Goal: Task Accomplishment & Management: Use online tool/utility

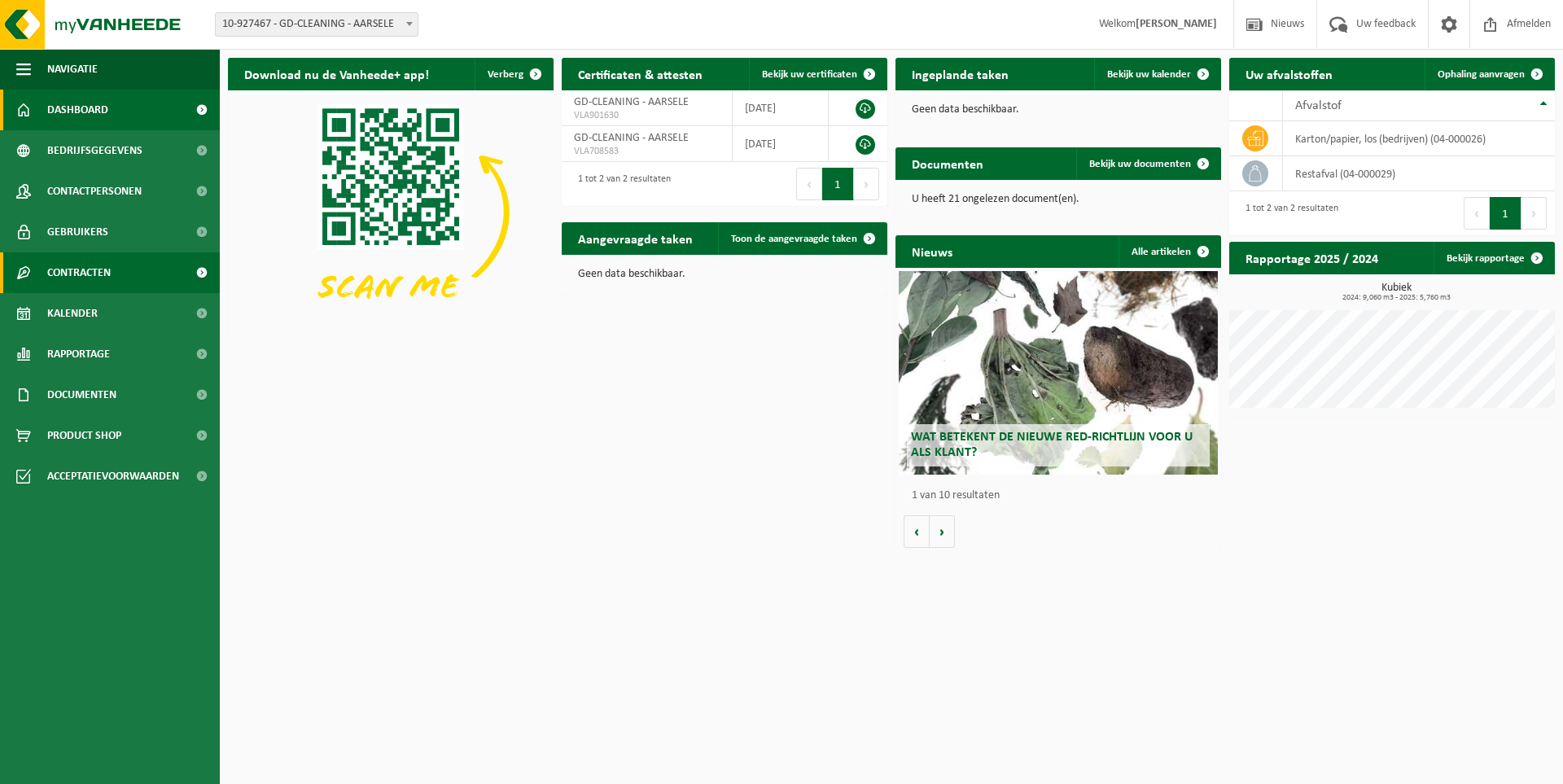
click at [106, 273] on span "Contracten" at bounding box center [79, 272] width 64 height 41
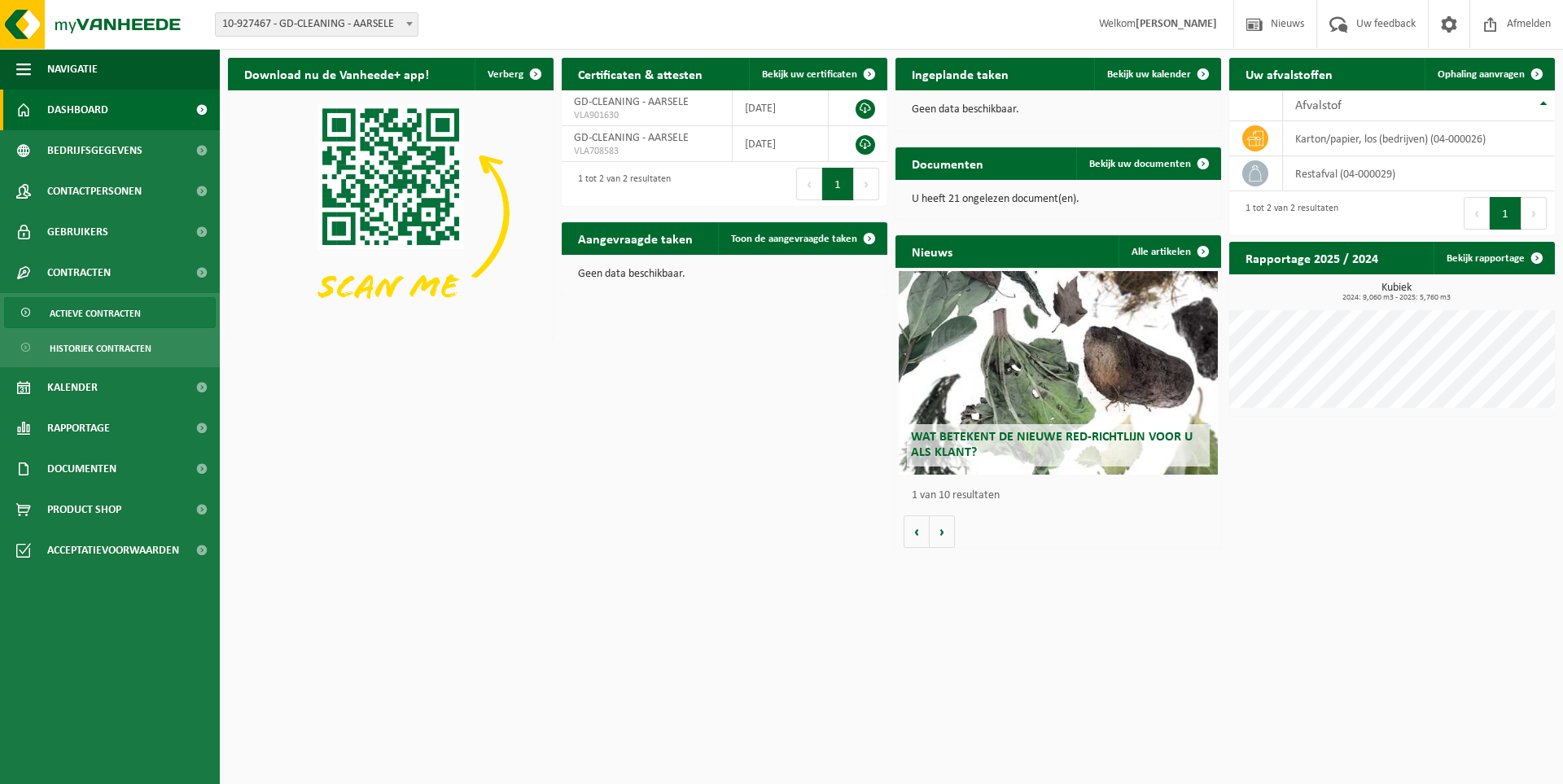
click at [125, 307] on span "Actieve contracten" at bounding box center [96, 313] width 91 height 31
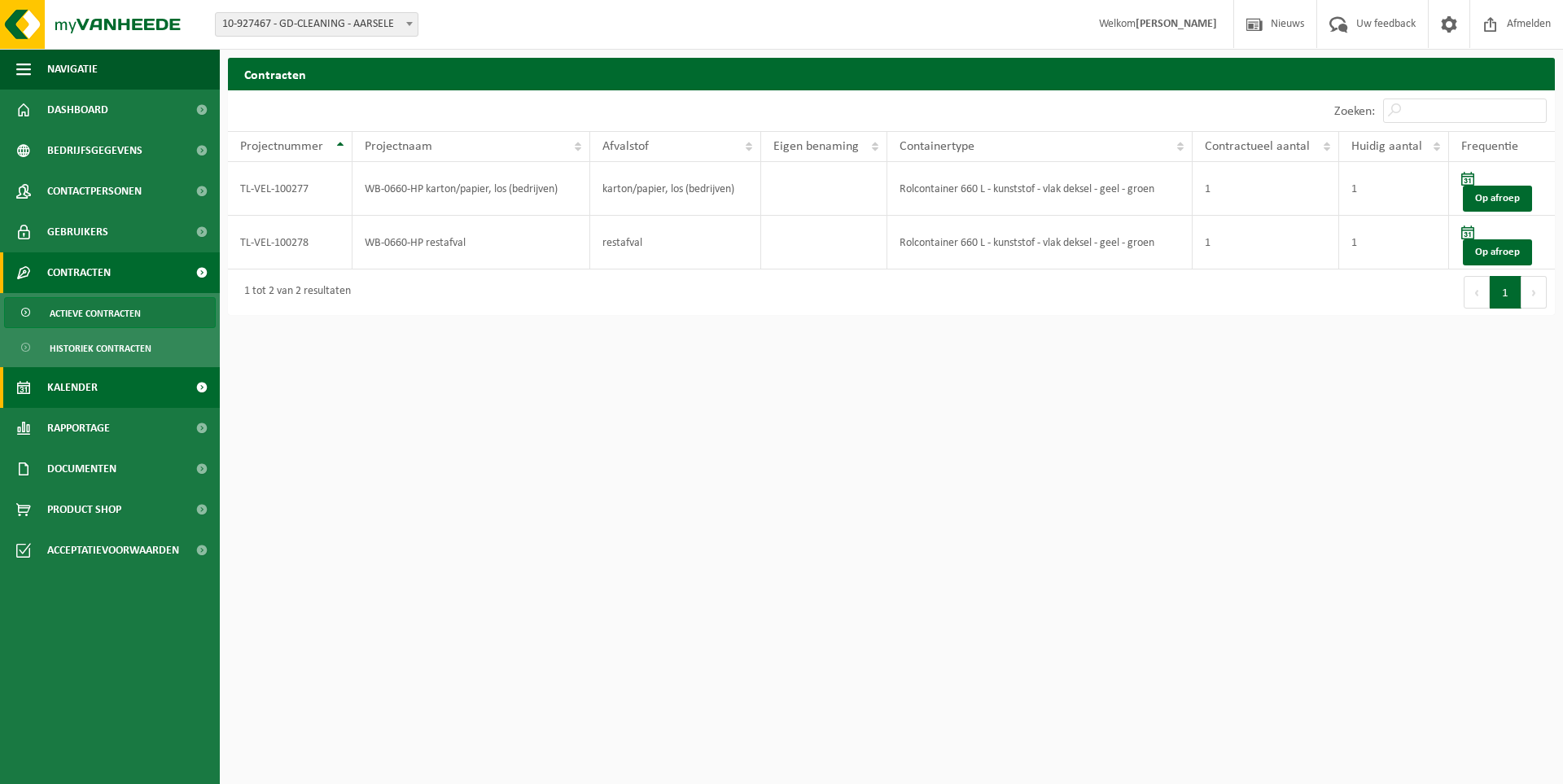
click at [174, 383] on link "Kalender" at bounding box center [110, 387] width 220 height 41
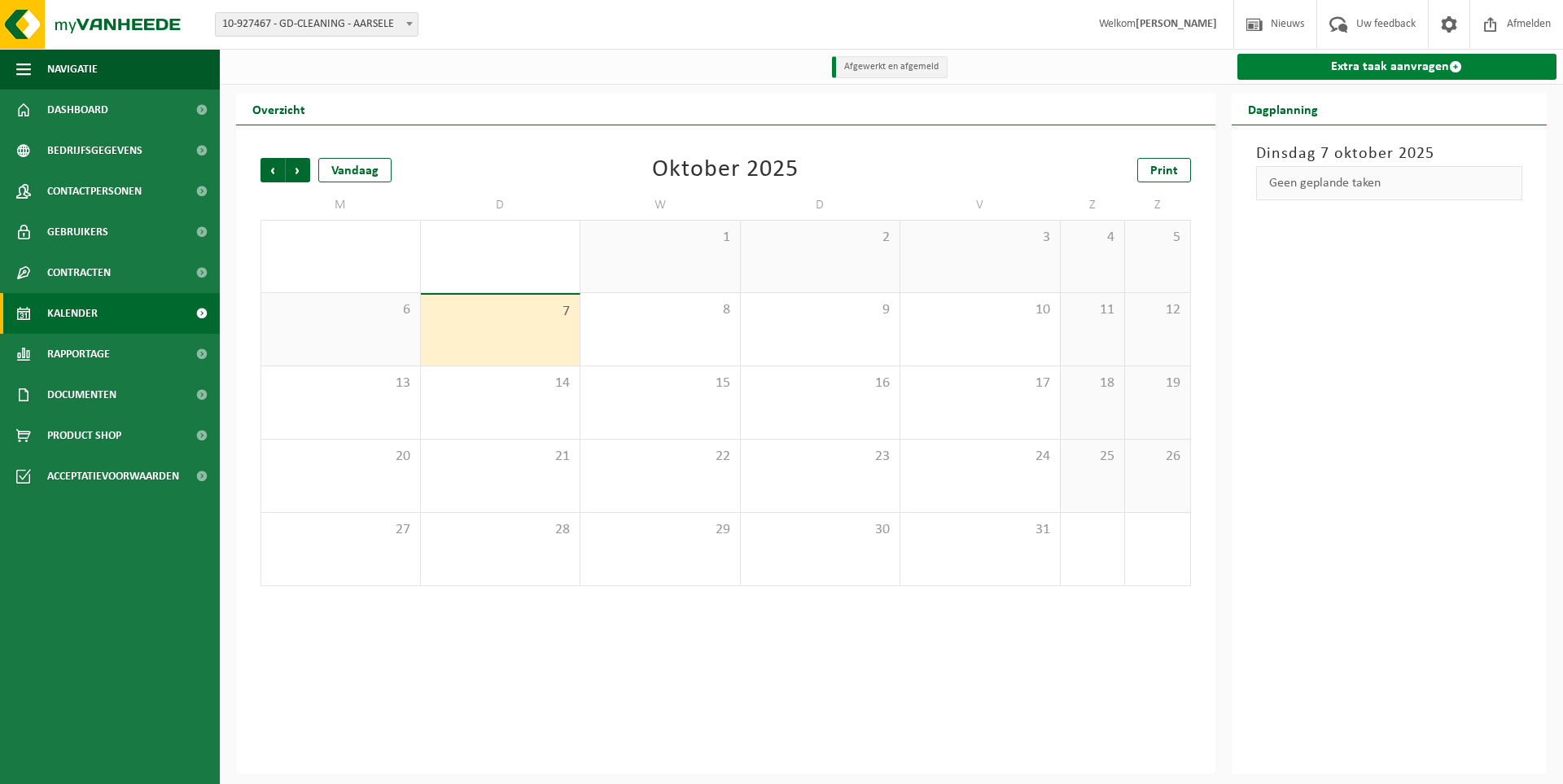
click at [1425, 60] on link "Extra taak aanvragen" at bounding box center [1397, 66] width 320 height 26
click at [1420, 66] on link "Extra taak aanvragen" at bounding box center [1397, 66] width 320 height 26
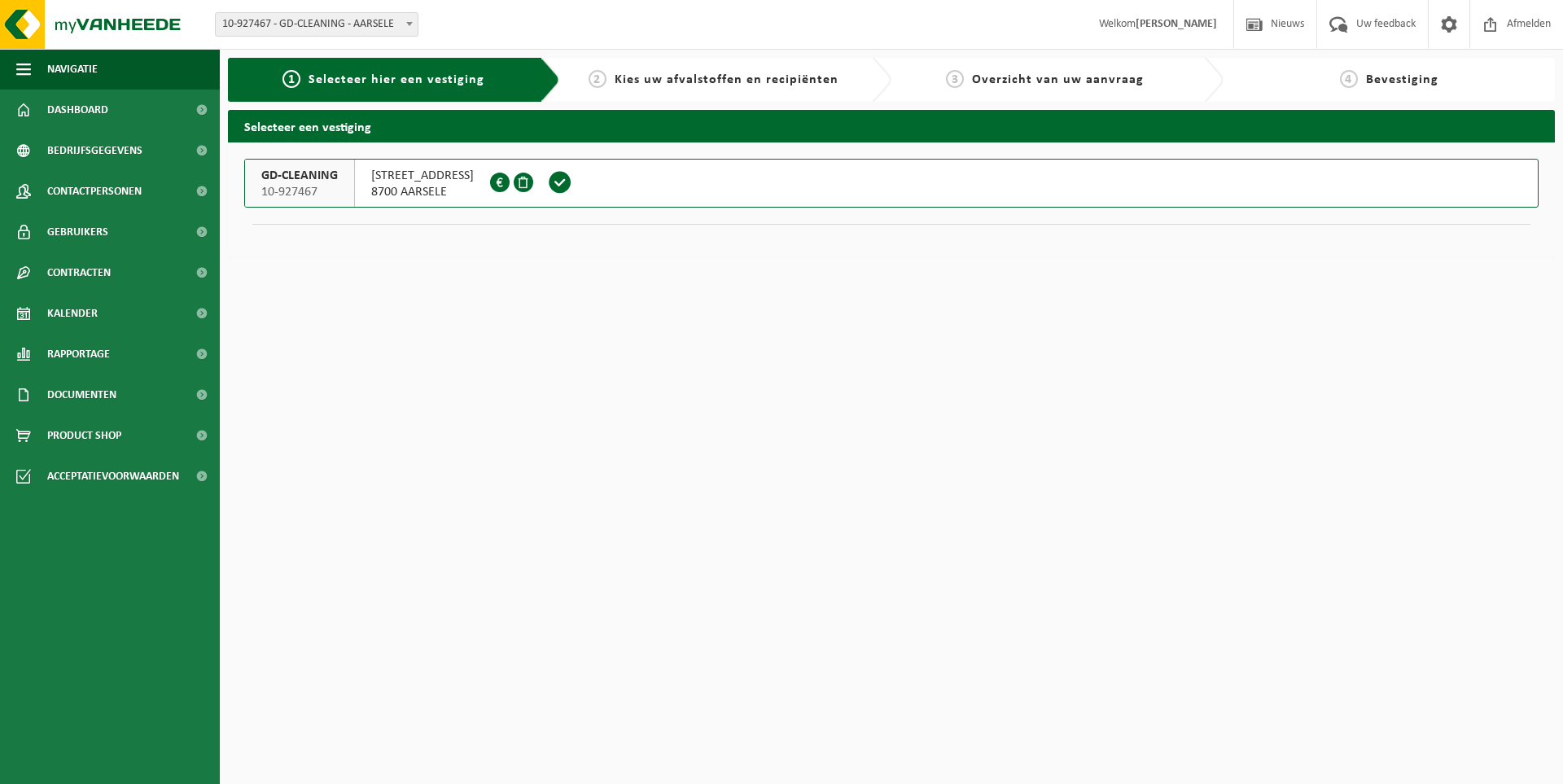
click at [572, 187] on span at bounding box center [560, 182] width 25 height 25
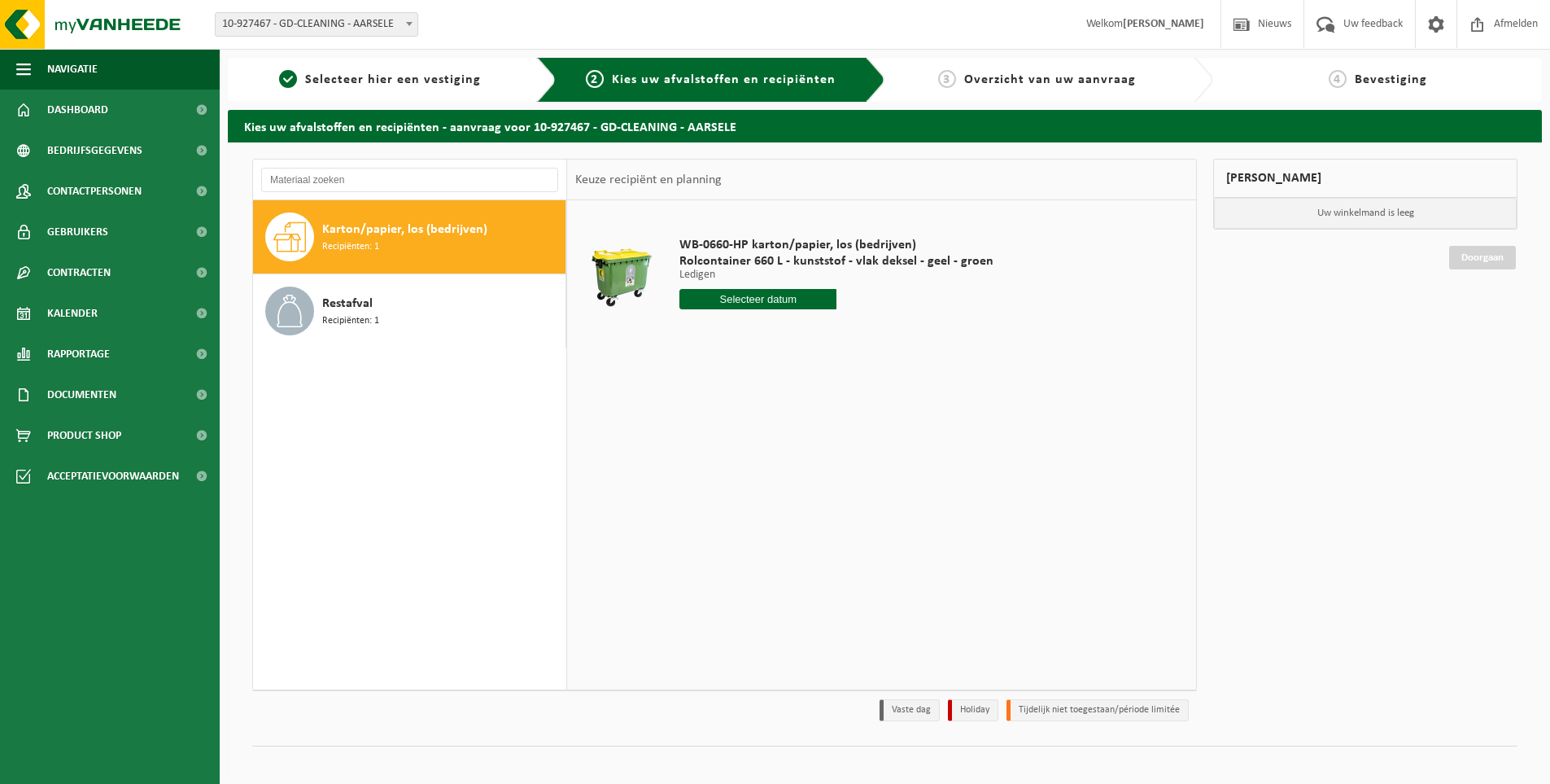
click at [710, 294] on input "text" at bounding box center [758, 299] width 157 height 20
click at [753, 421] on div "8" at bounding box center [751, 417] width 28 height 26
type input "Van 2025-10-08"
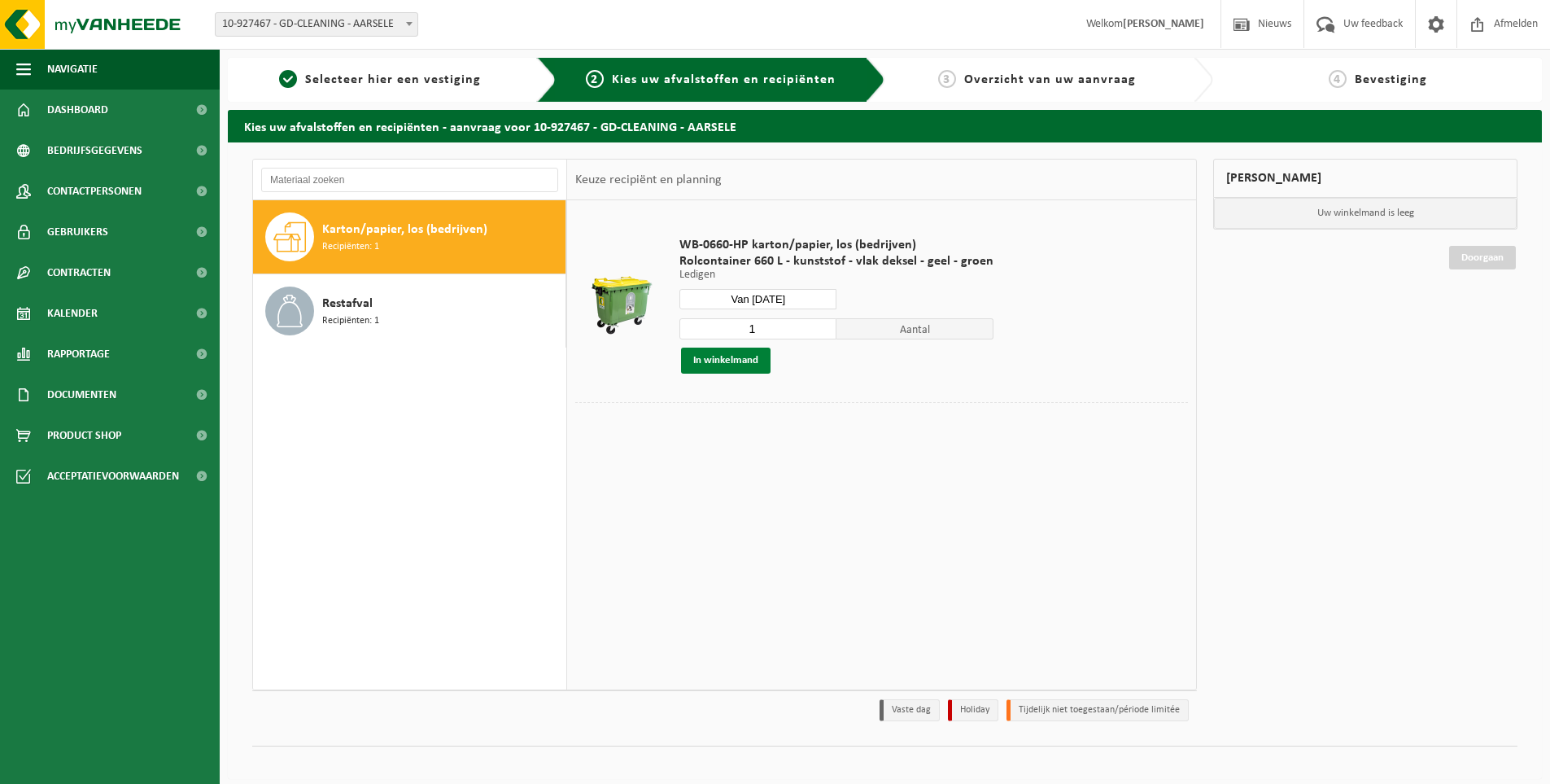
click at [749, 362] on button "In winkelmand" at bounding box center [726, 360] width 89 height 26
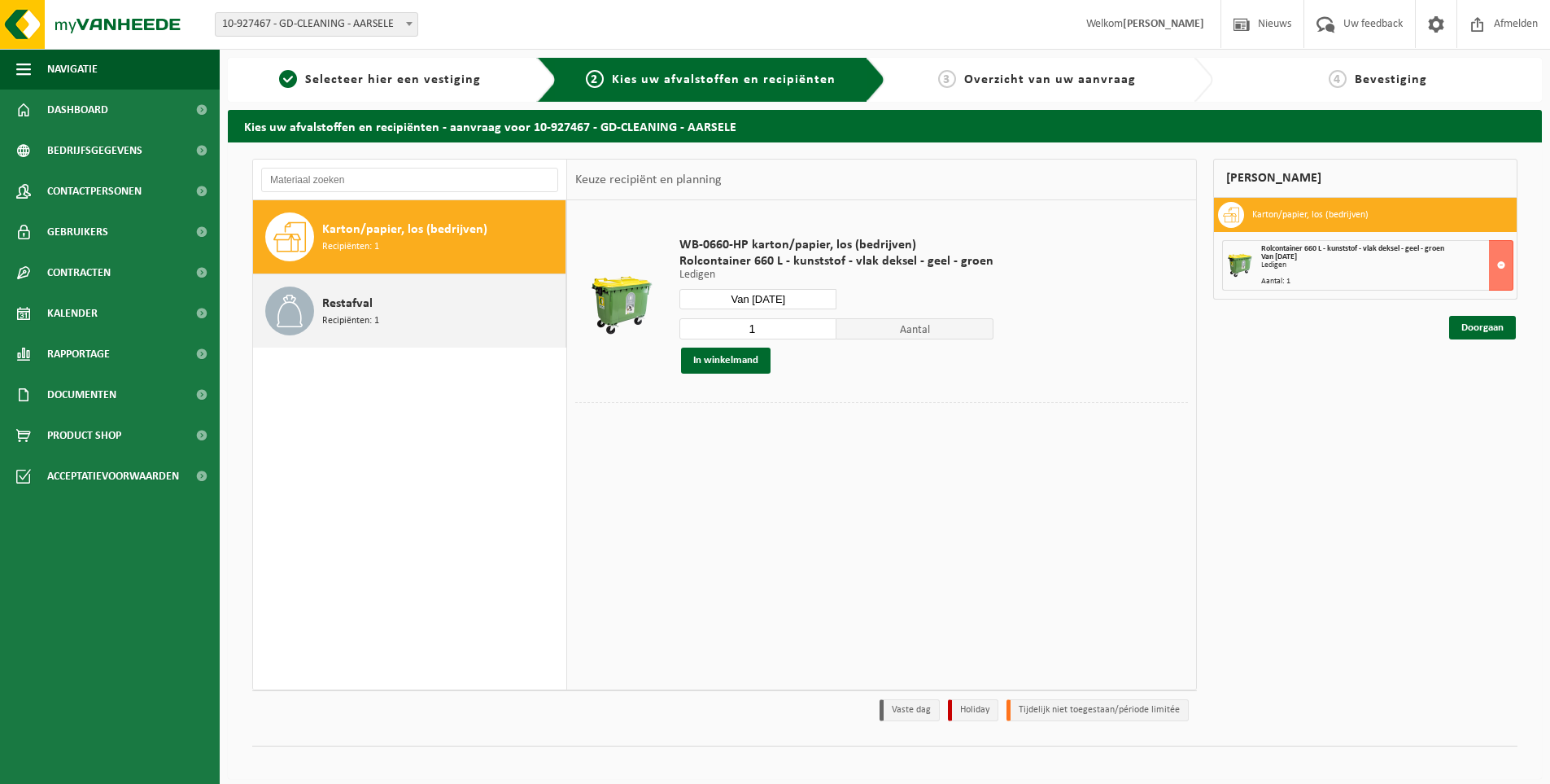
click at [359, 308] on span "Restafval" at bounding box center [347, 303] width 50 height 19
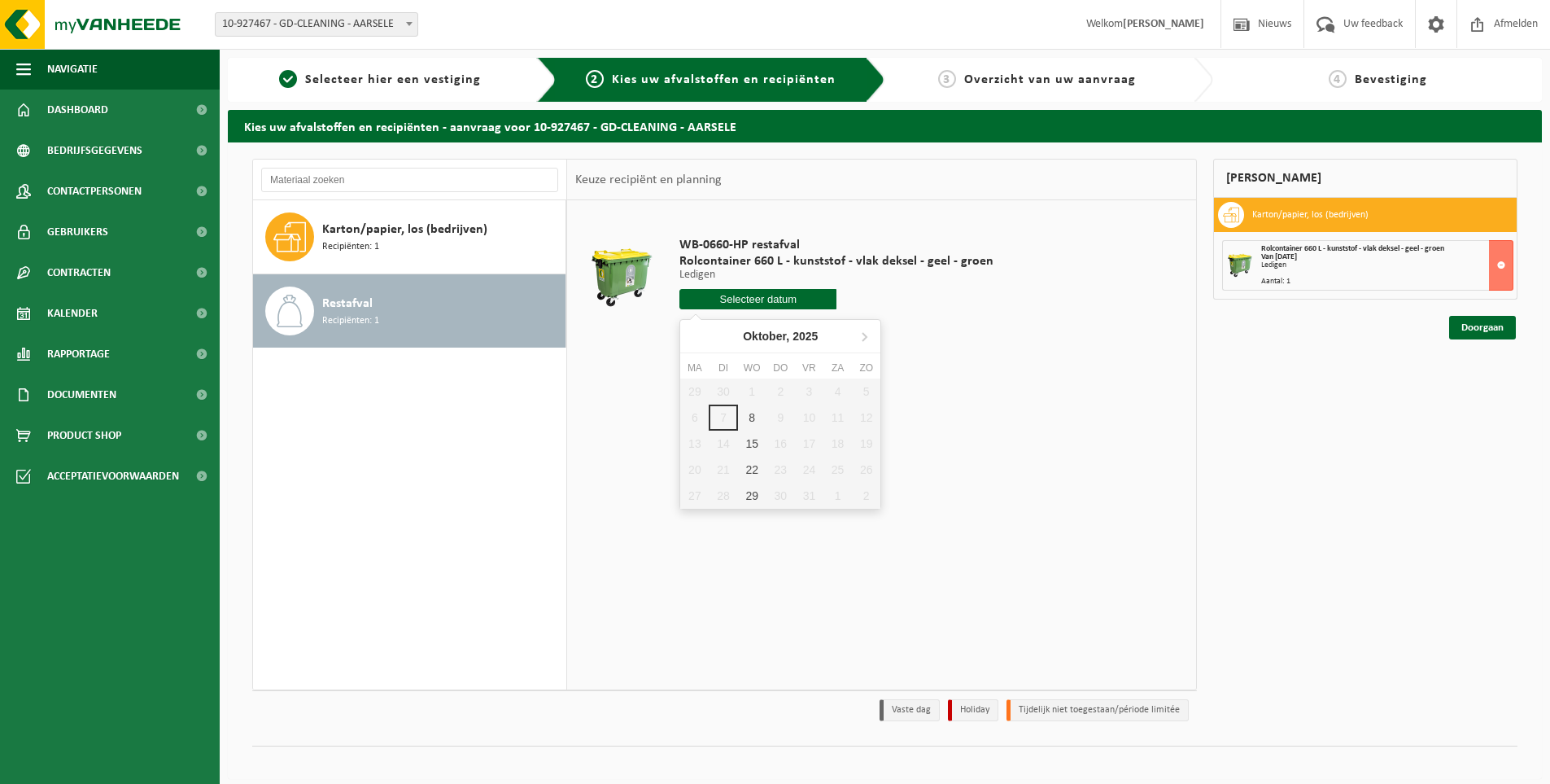
click at [774, 297] on input "text" at bounding box center [758, 299] width 157 height 20
click at [746, 409] on div "8" at bounding box center [751, 417] width 28 height 26
type input "Van 2025-10-08"
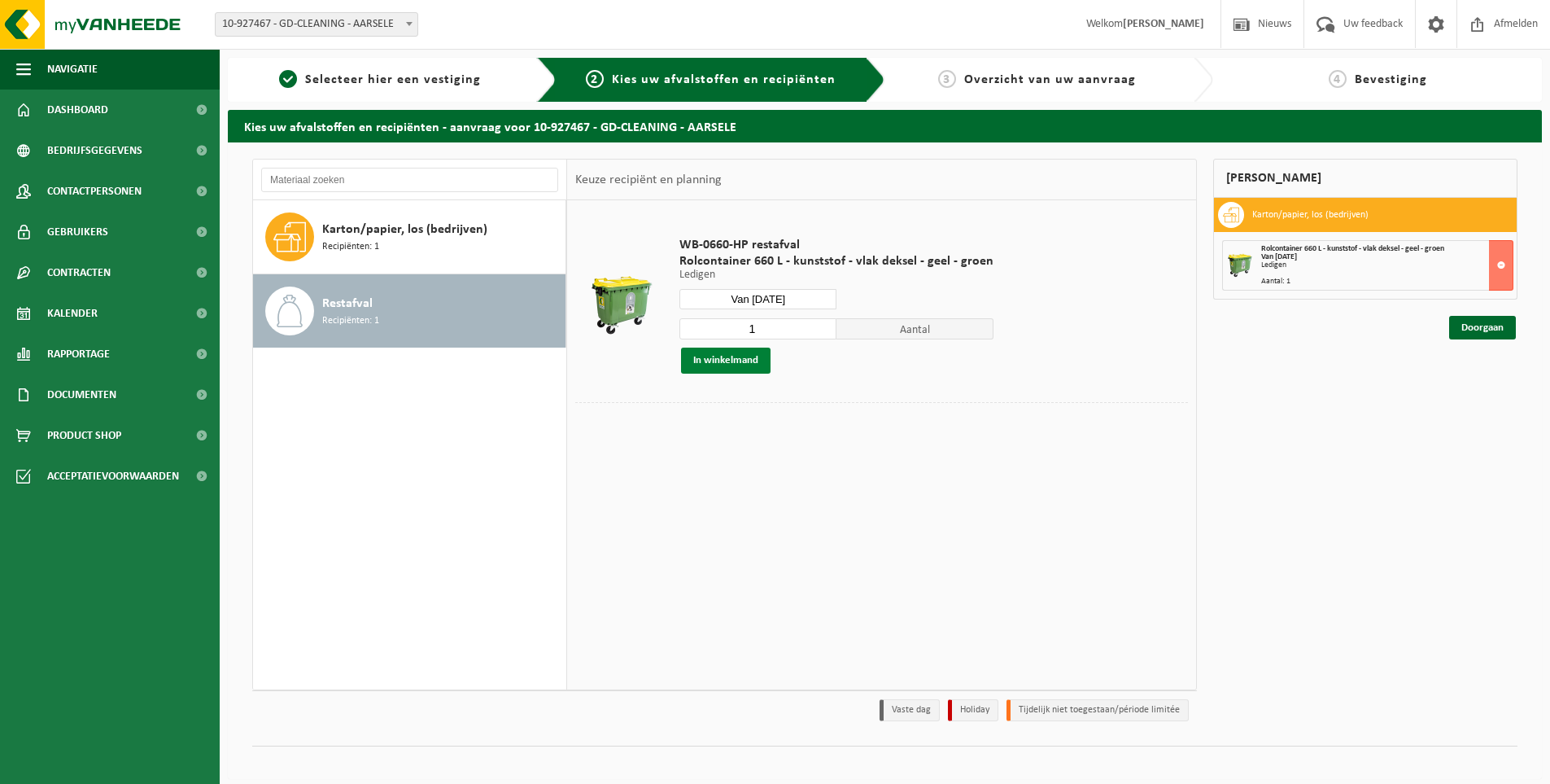
click at [731, 359] on button "In winkelmand" at bounding box center [726, 360] width 89 height 26
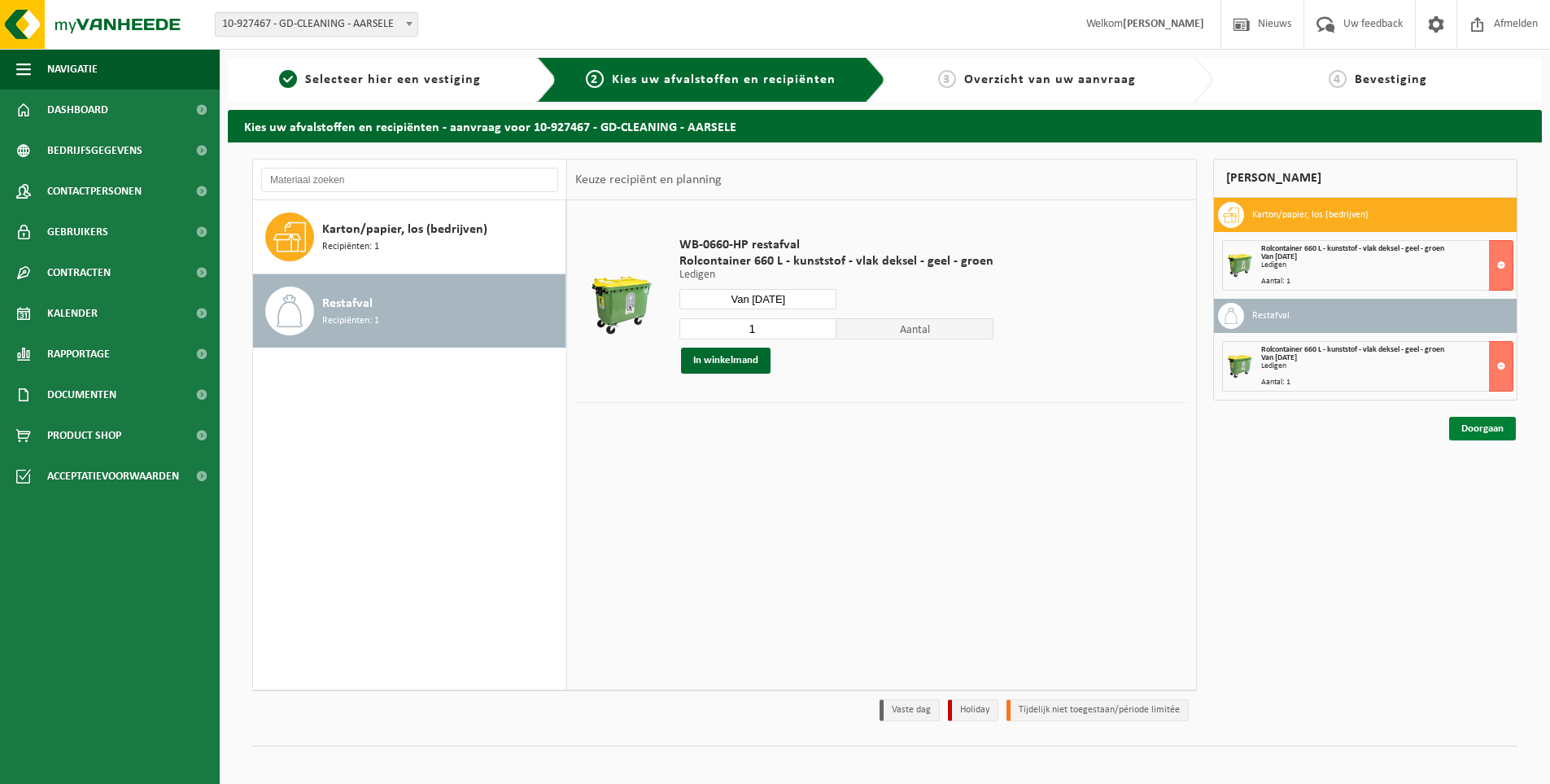
click at [1489, 419] on link "Doorgaan" at bounding box center [1482, 428] width 66 height 24
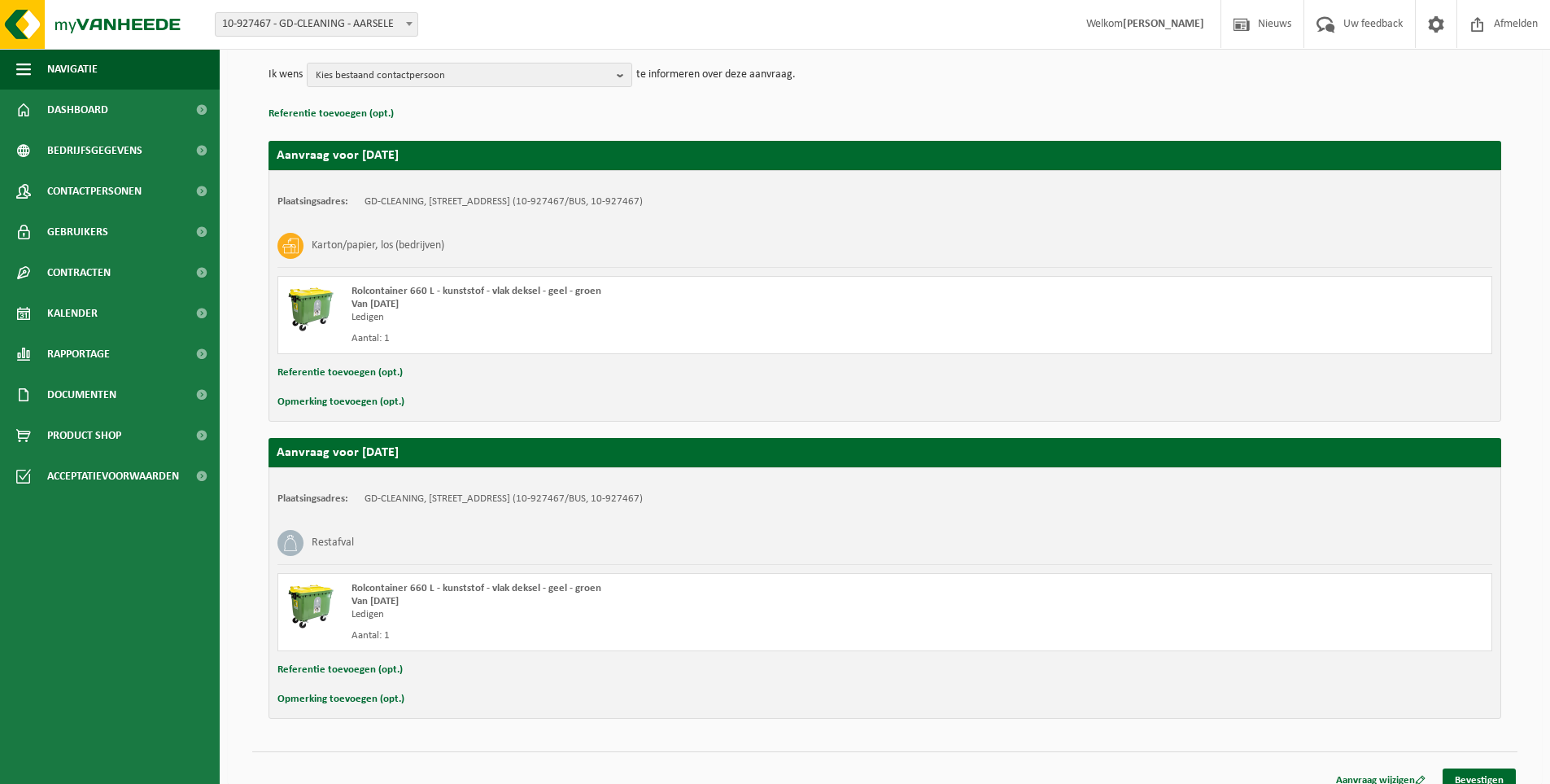
scroll to position [212, 0]
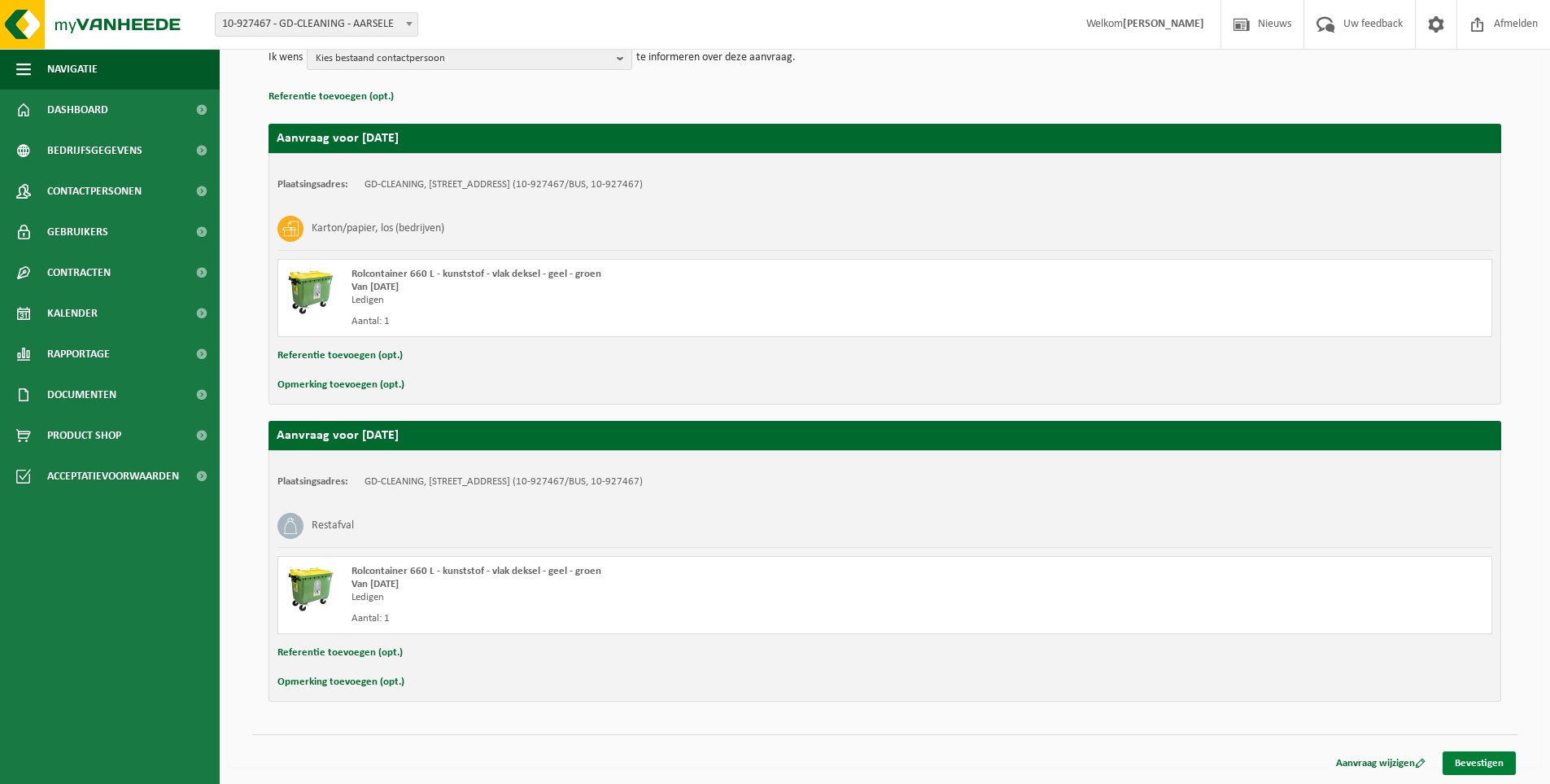
click at [1494, 763] on link "Bevestigen" at bounding box center [1479, 763] width 74 height 24
click at [1491, 761] on link "Bevestigen" at bounding box center [1479, 763] width 74 height 24
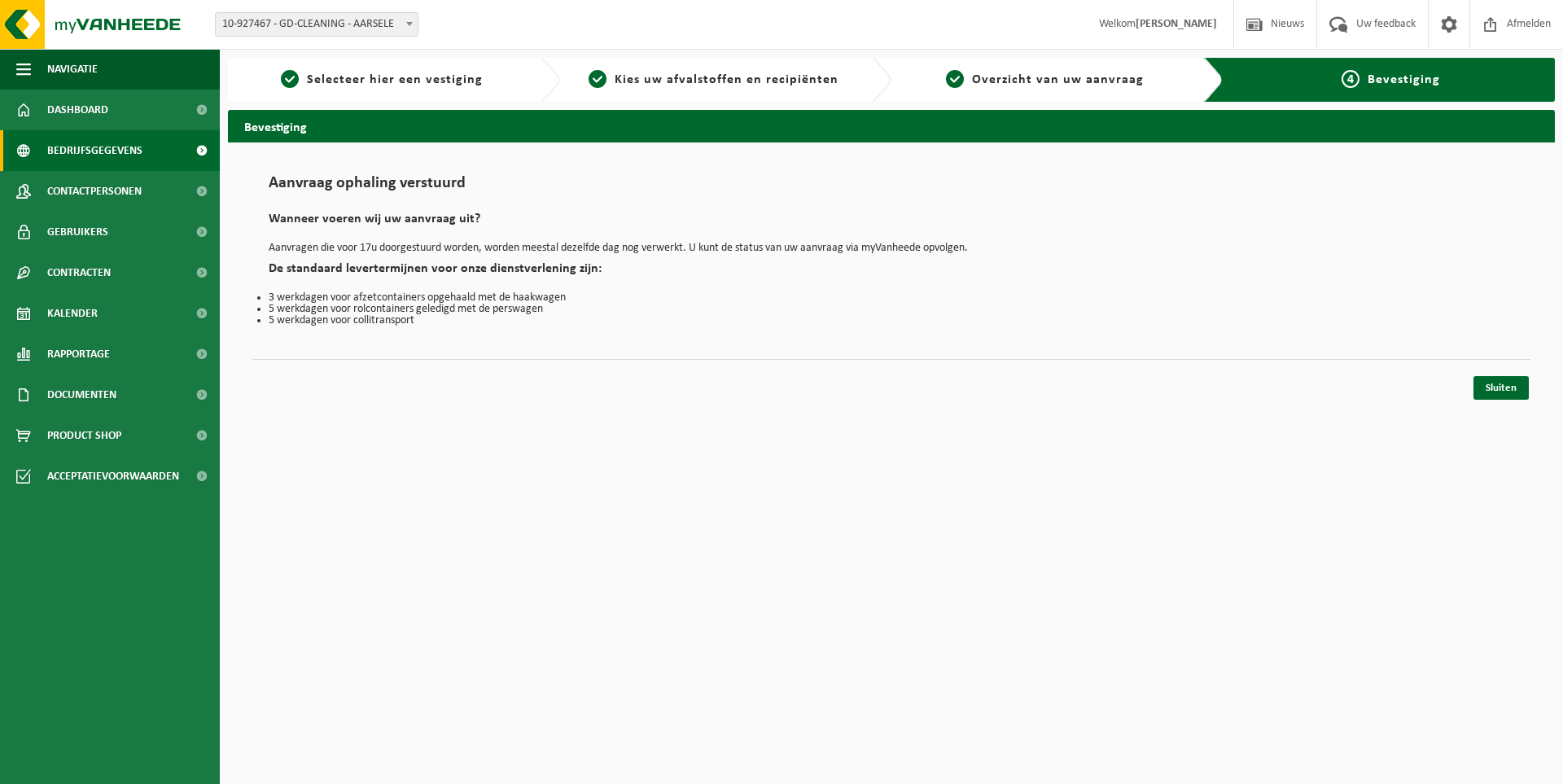
click at [87, 141] on span "Bedrijfsgegevens" at bounding box center [95, 150] width 96 height 41
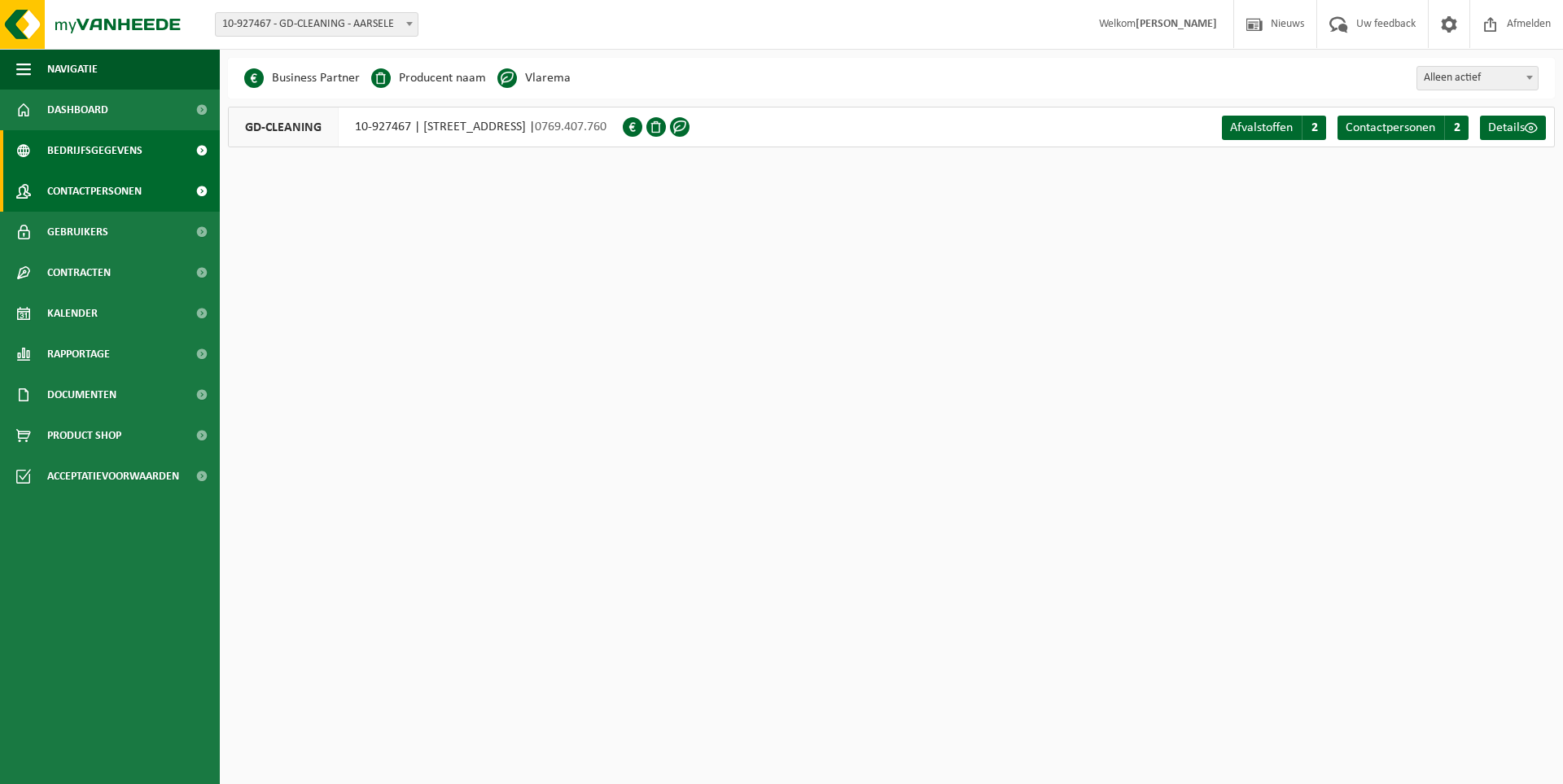
click at [106, 197] on span "Contactpersonen" at bounding box center [95, 191] width 95 height 41
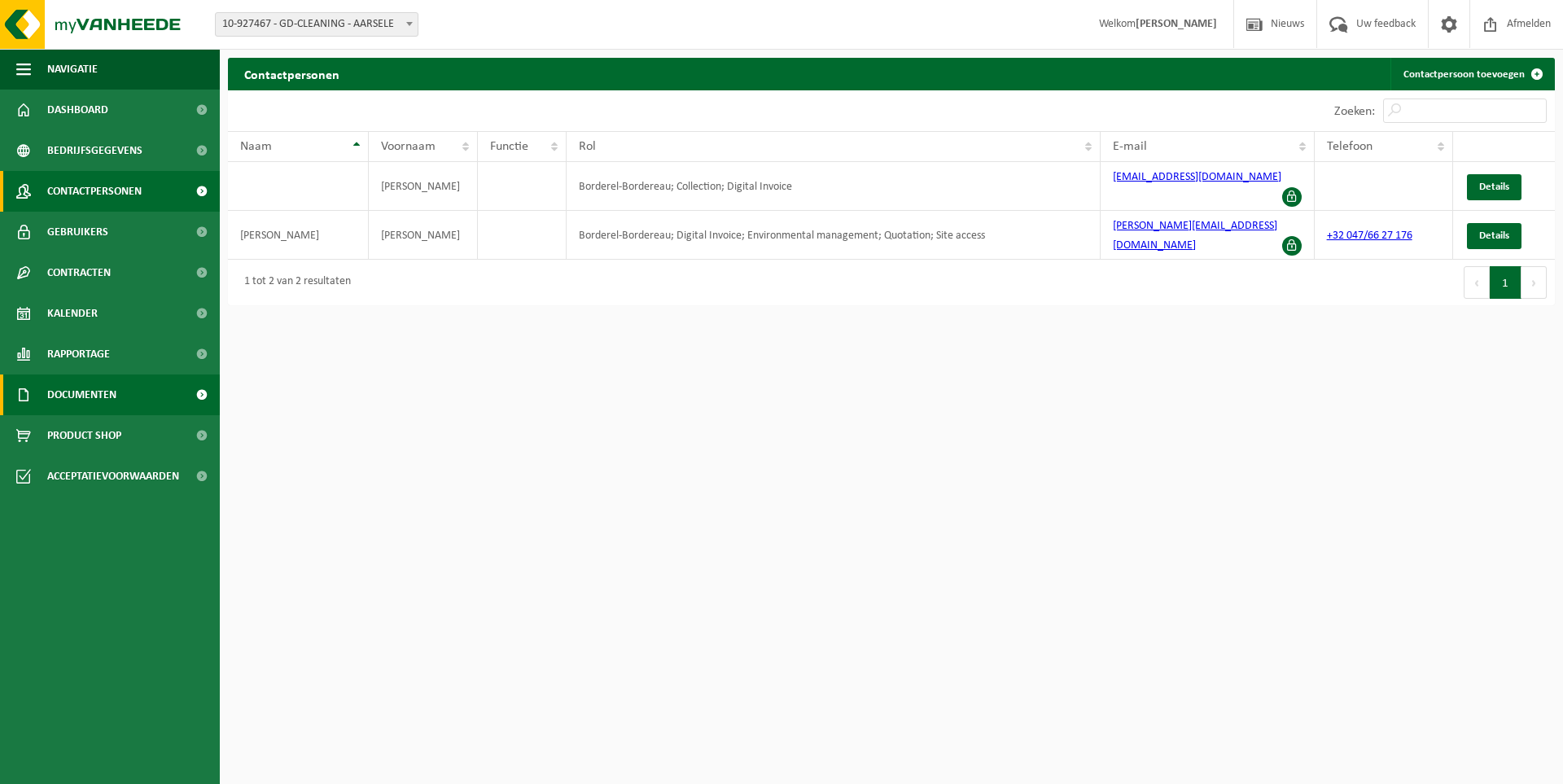
click at [58, 395] on span "Documenten" at bounding box center [82, 395] width 69 height 41
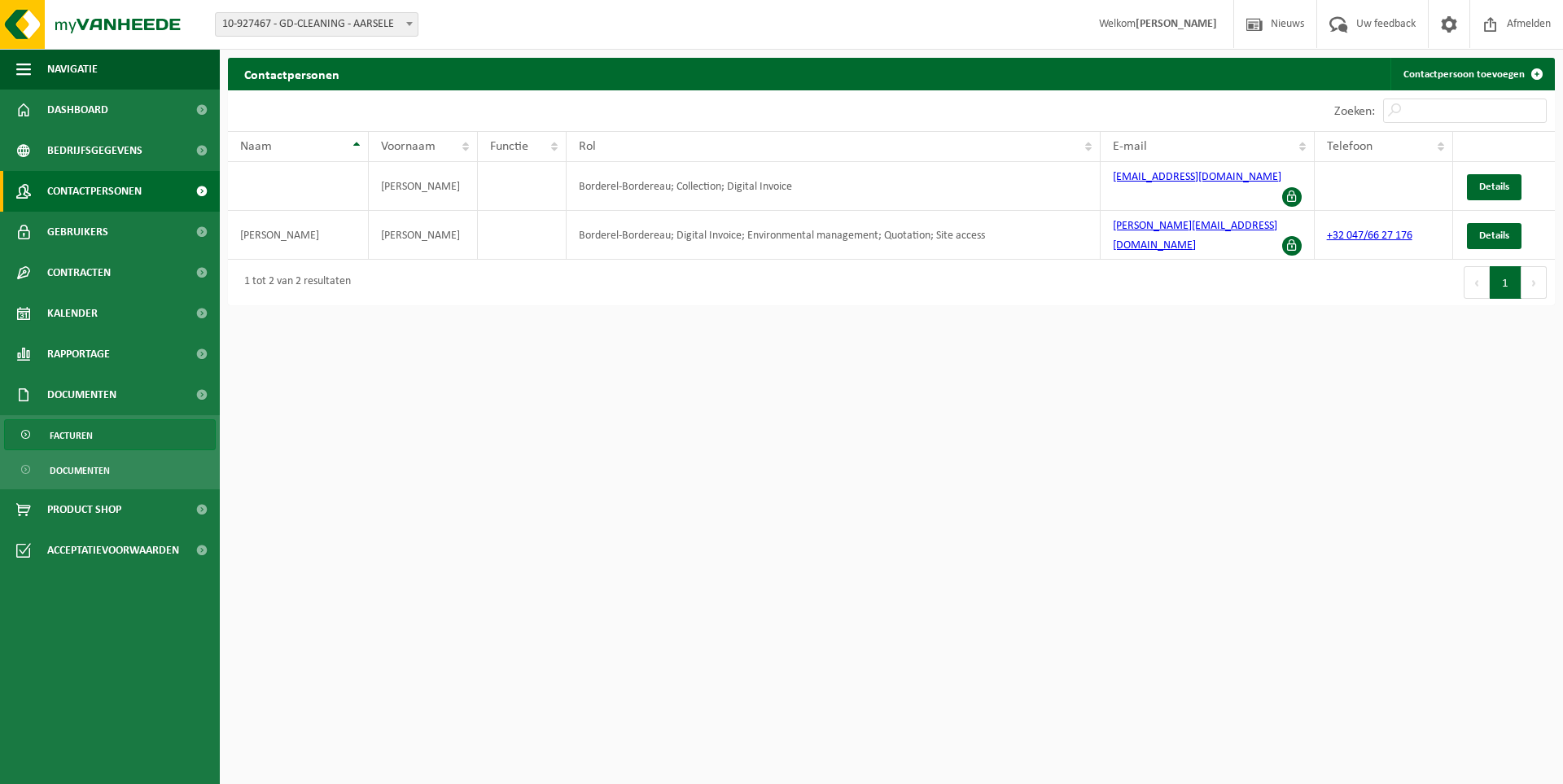
click at [74, 435] on span "Facturen" at bounding box center [71, 436] width 43 height 31
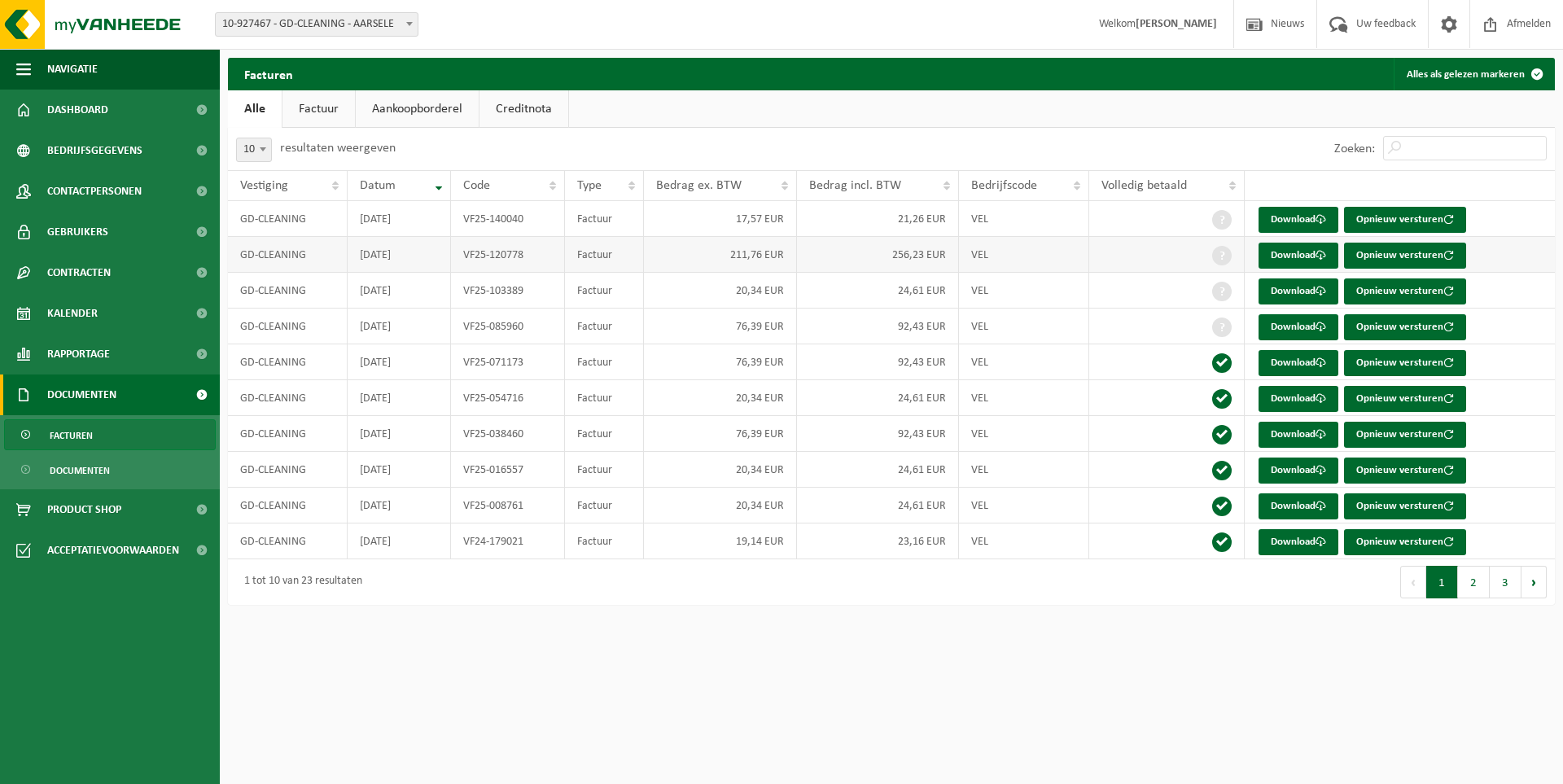
click at [796, 256] on td "211,76 EUR" at bounding box center [721, 254] width 153 height 35
click at [1273, 262] on link "Download" at bounding box center [1298, 256] width 80 height 26
click at [1309, 336] on link "Download" at bounding box center [1298, 327] width 80 height 26
click at [1287, 286] on link "Download" at bounding box center [1298, 291] width 80 height 26
click at [1274, 226] on link "Download" at bounding box center [1298, 219] width 80 height 26
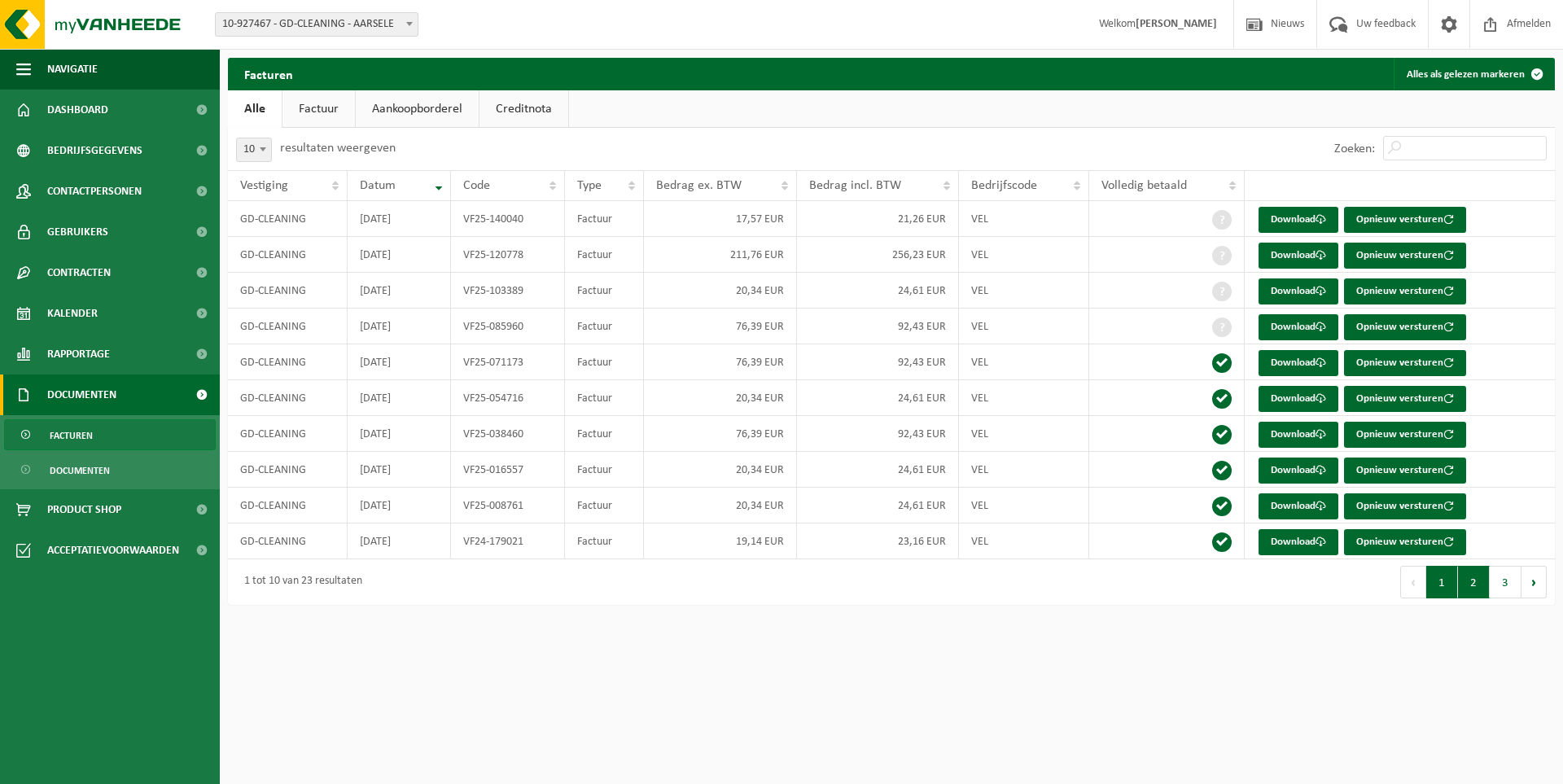
click at [1471, 581] on button "2" at bounding box center [1473, 582] width 32 height 33
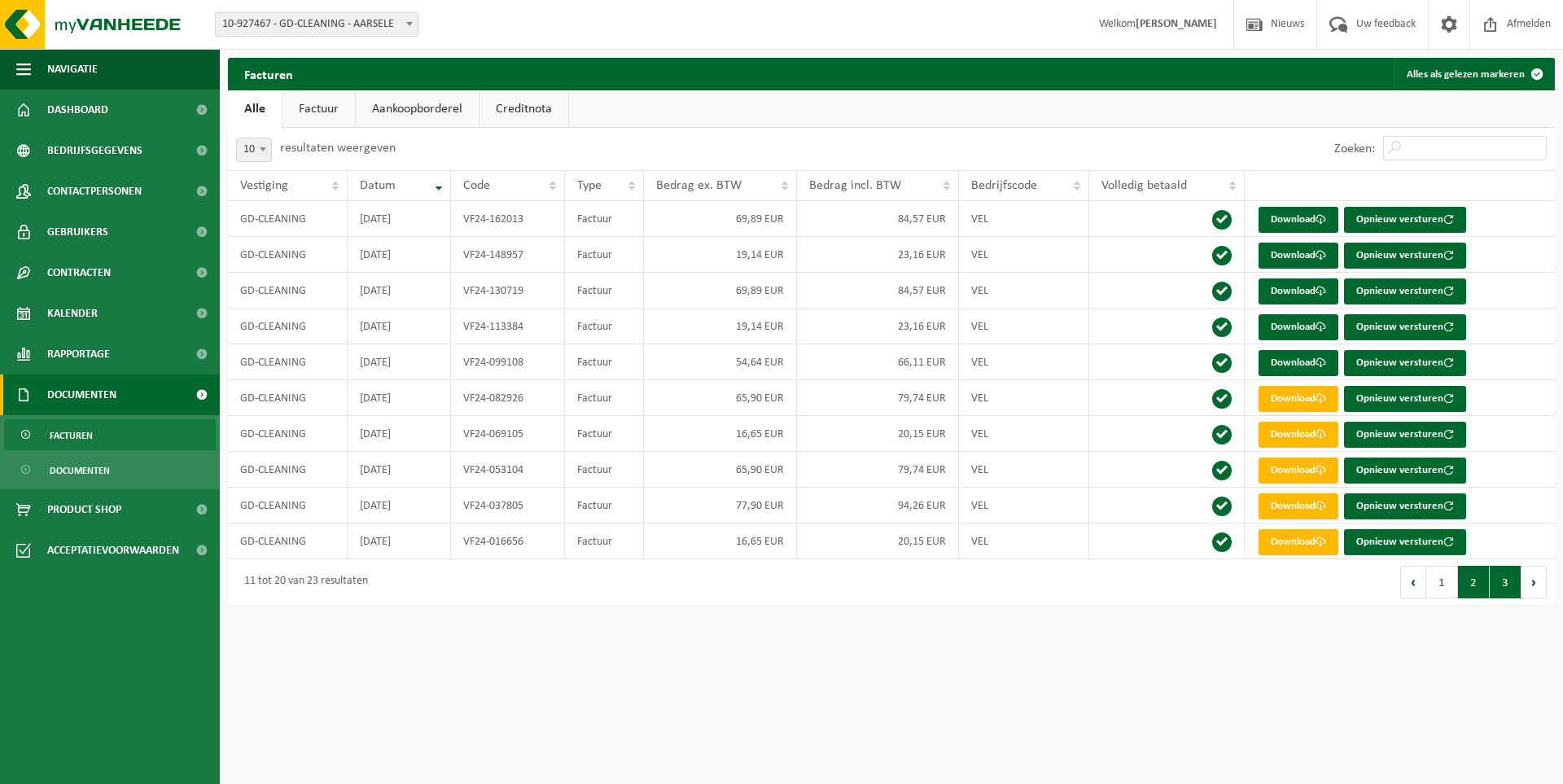
click at [1498, 590] on button "3" at bounding box center [1505, 582] width 32 height 33
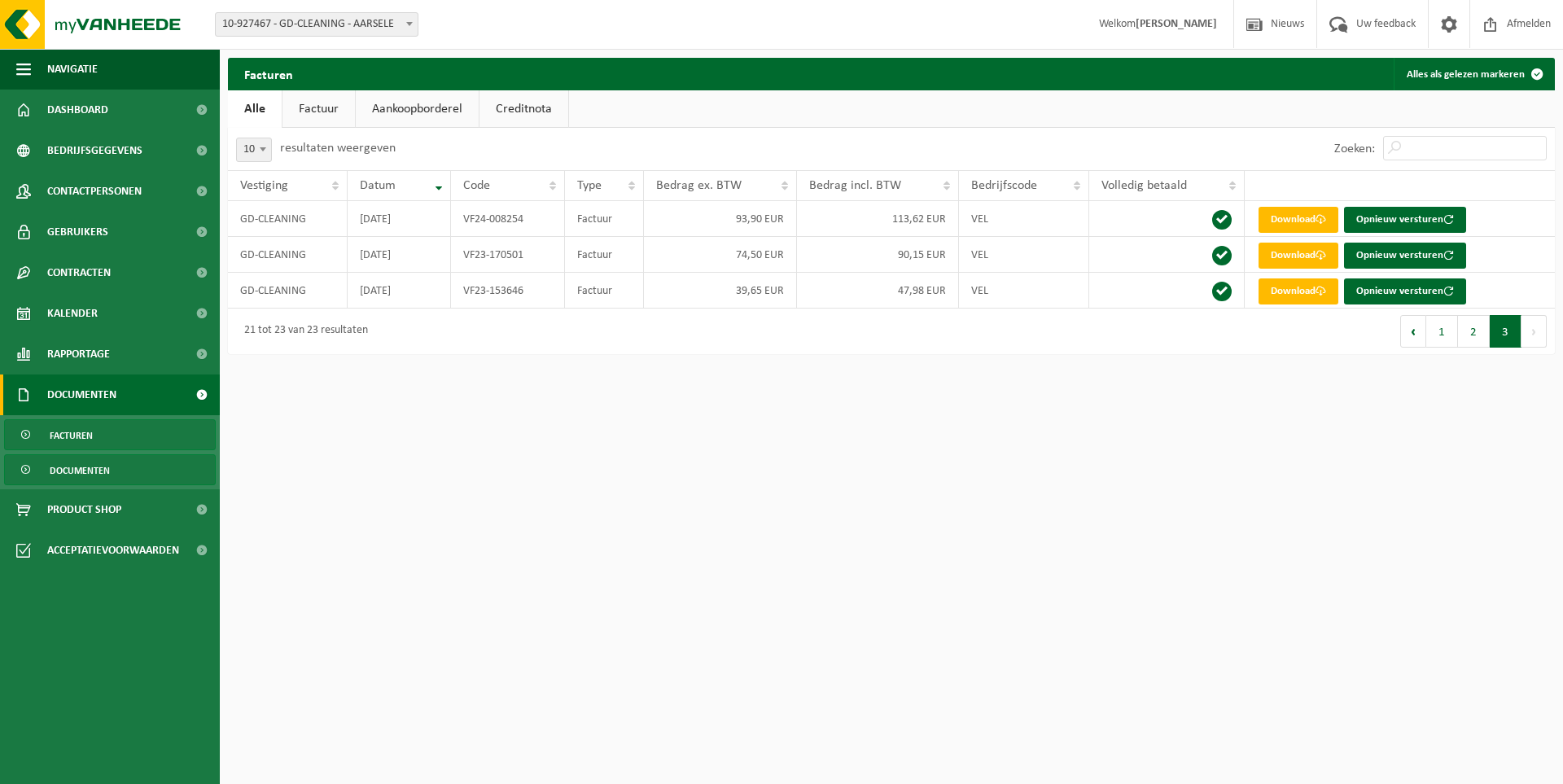
click at [91, 465] on span "Documenten" at bounding box center [80, 470] width 60 height 31
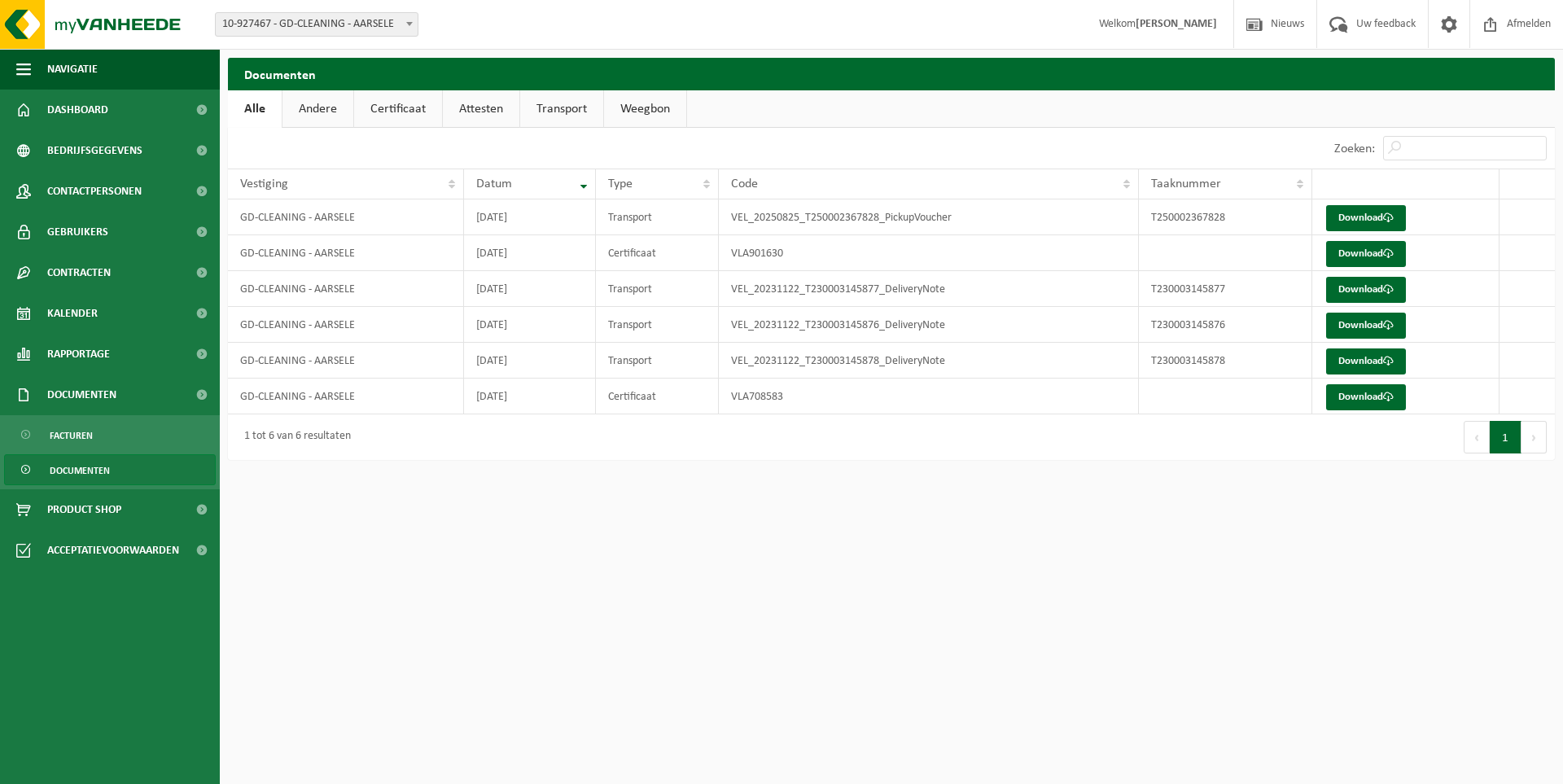
click at [102, 474] on span "Documenten" at bounding box center [80, 470] width 60 height 31
click at [112, 506] on span "Product Shop" at bounding box center [84, 509] width 74 height 41
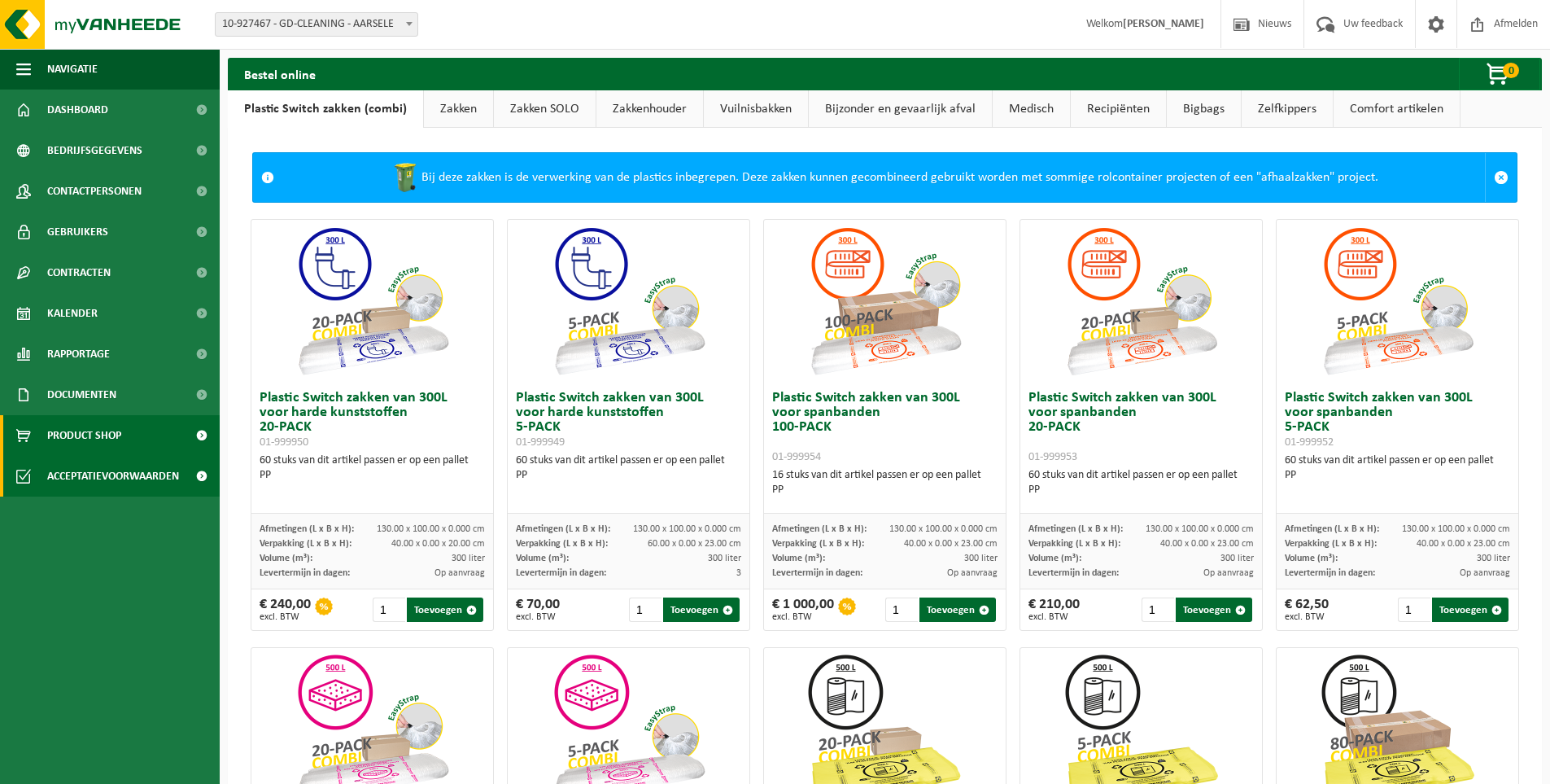
click at [101, 469] on span "Acceptatievoorwaarden" at bounding box center [113, 476] width 132 height 41
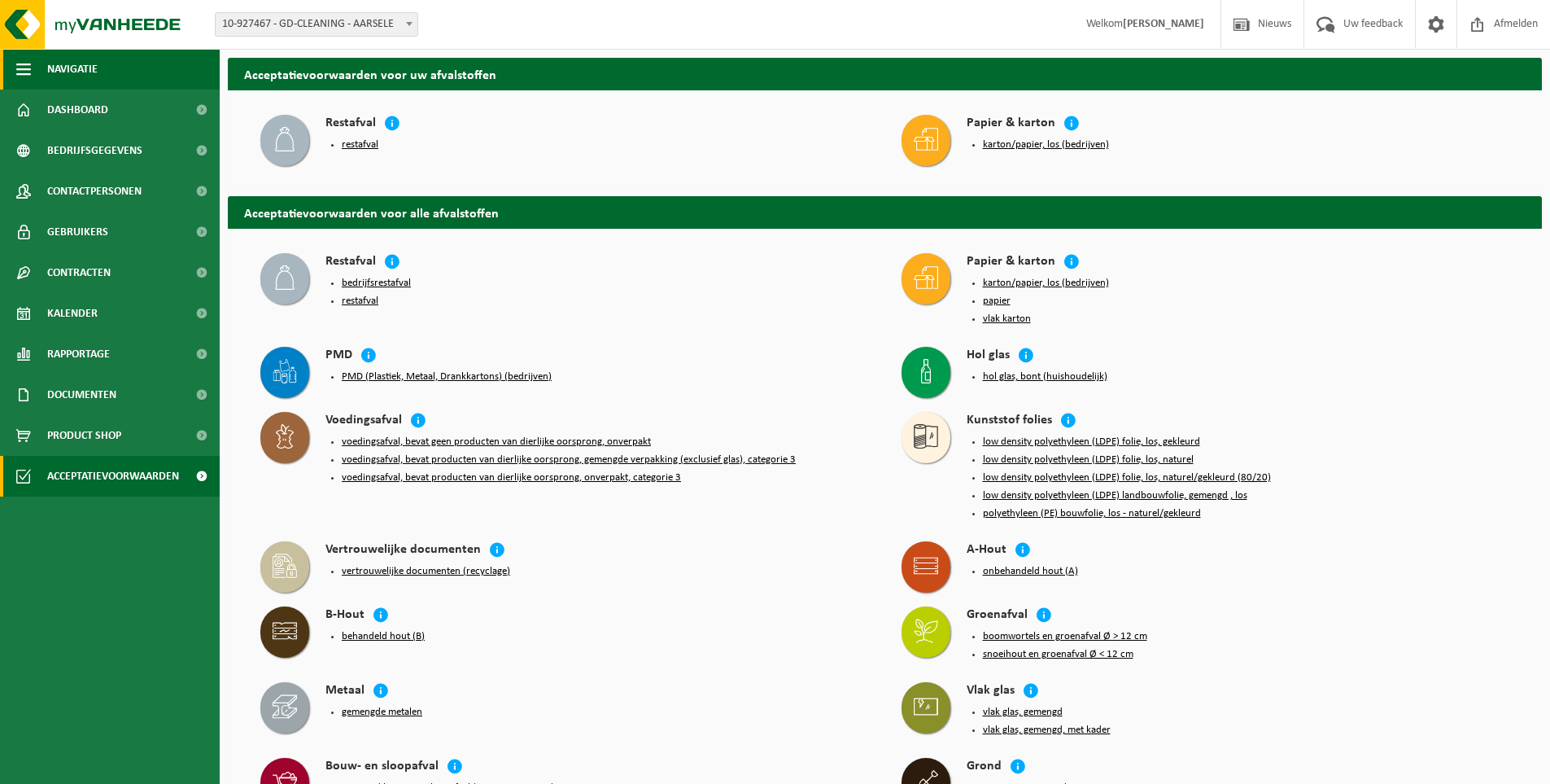
click at [22, 62] on span "button" at bounding box center [24, 69] width 15 height 41
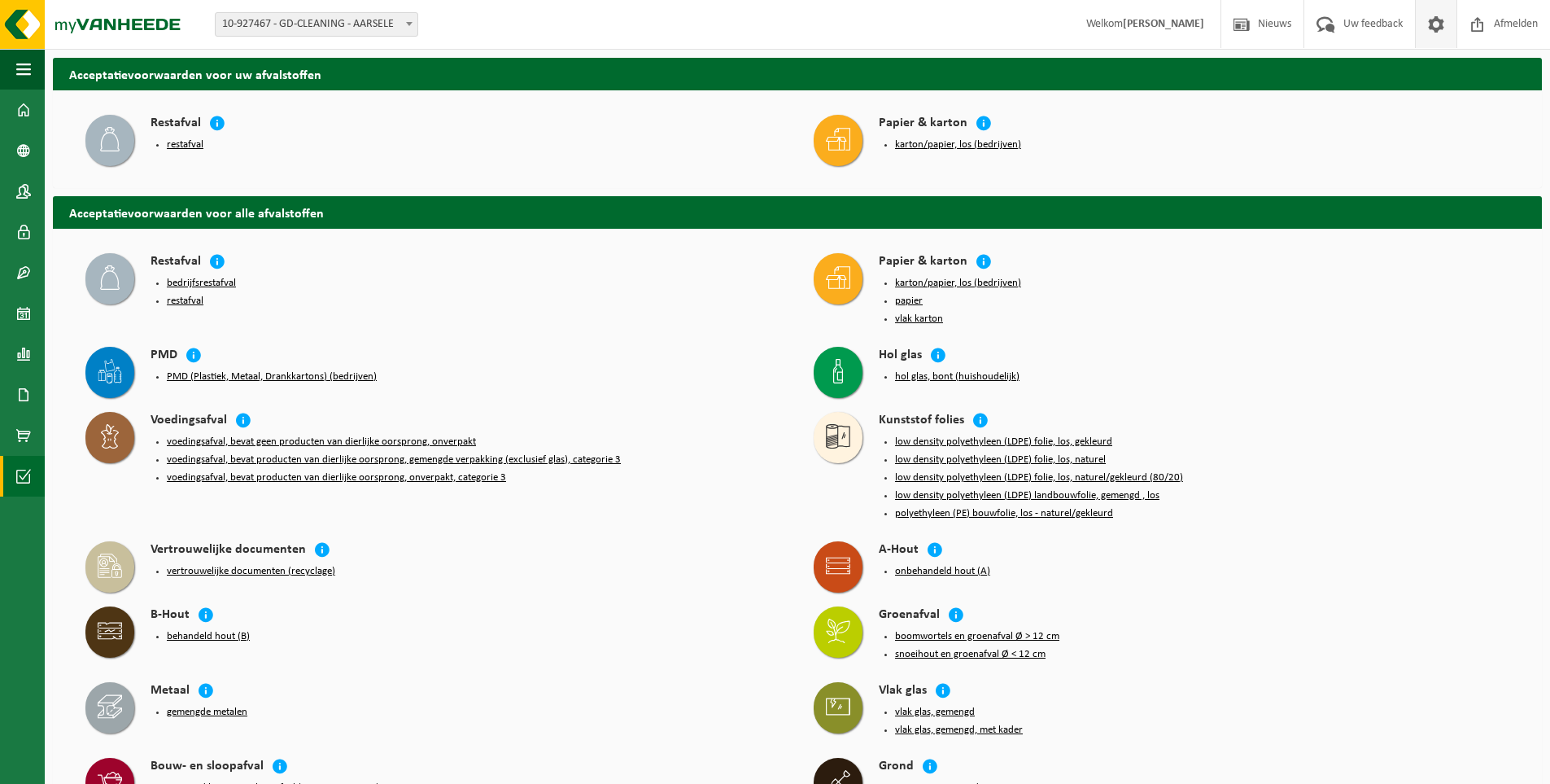
click at [1444, 31] on span at bounding box center [1436, 24] width 25 height 48
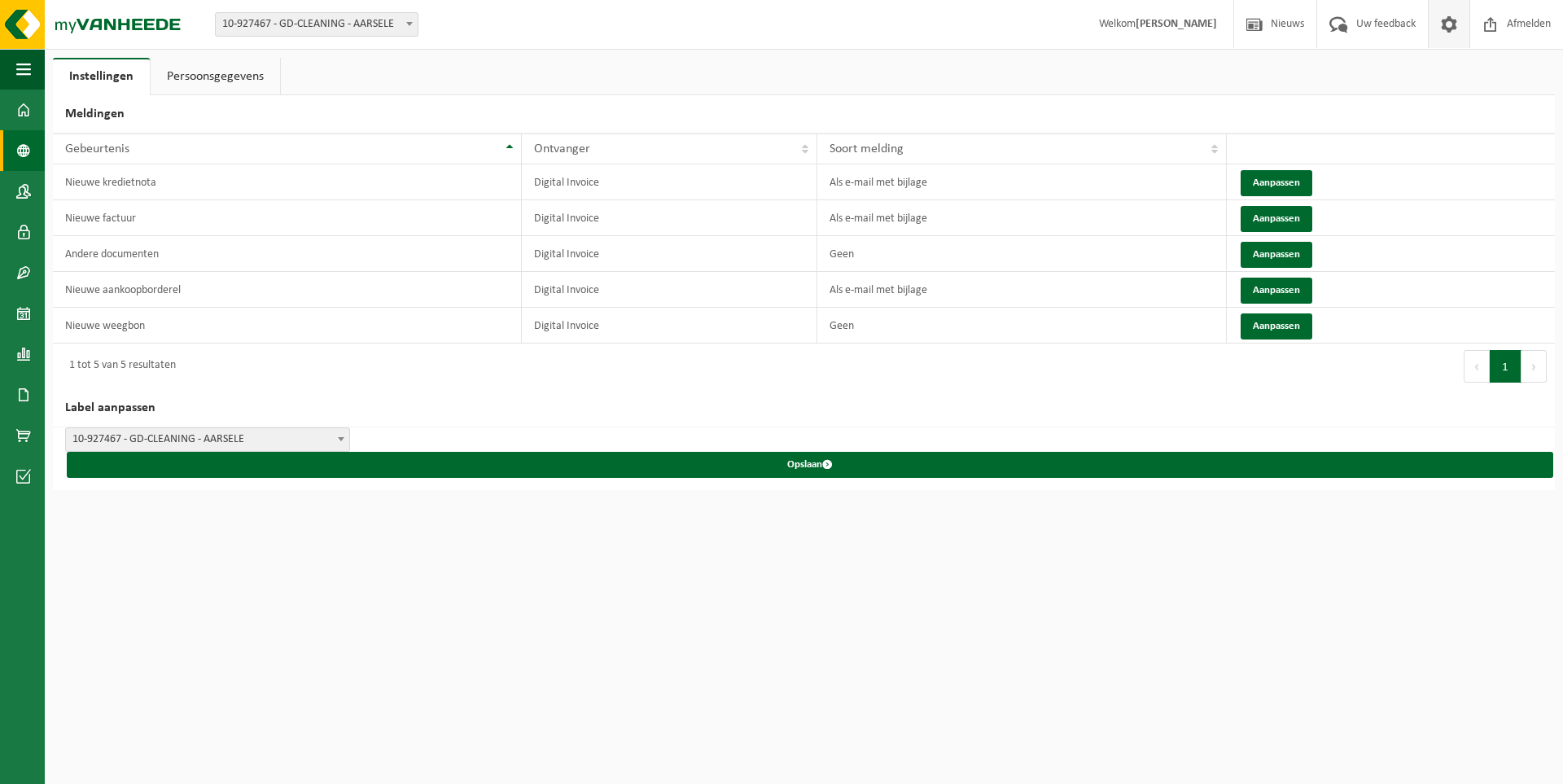
click at [25, 141] on span at bounding box center [24, 150] width 15 height 41
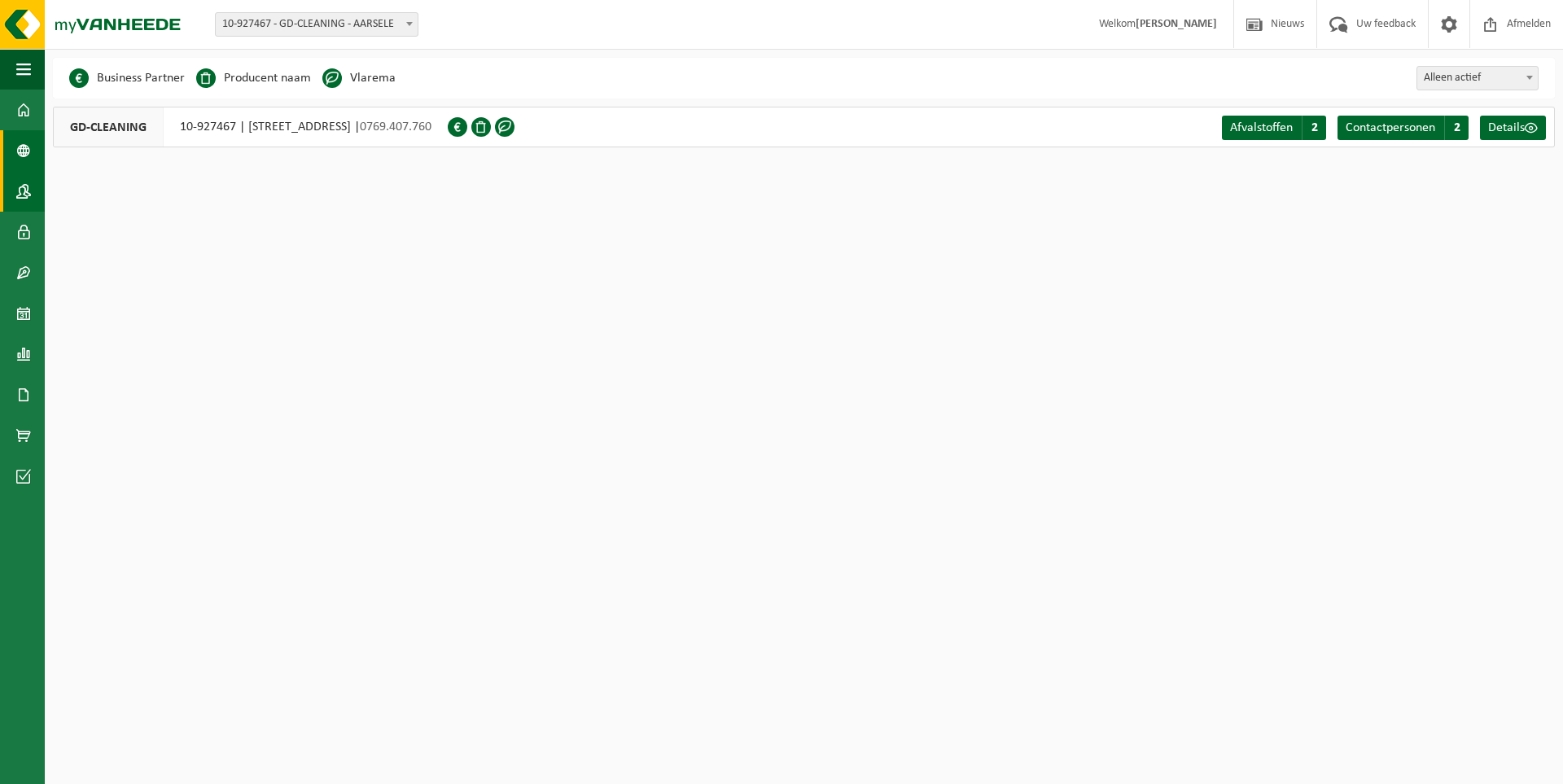
click at [26, 193] on span at bounding box center [24, 191] width 15 height 41
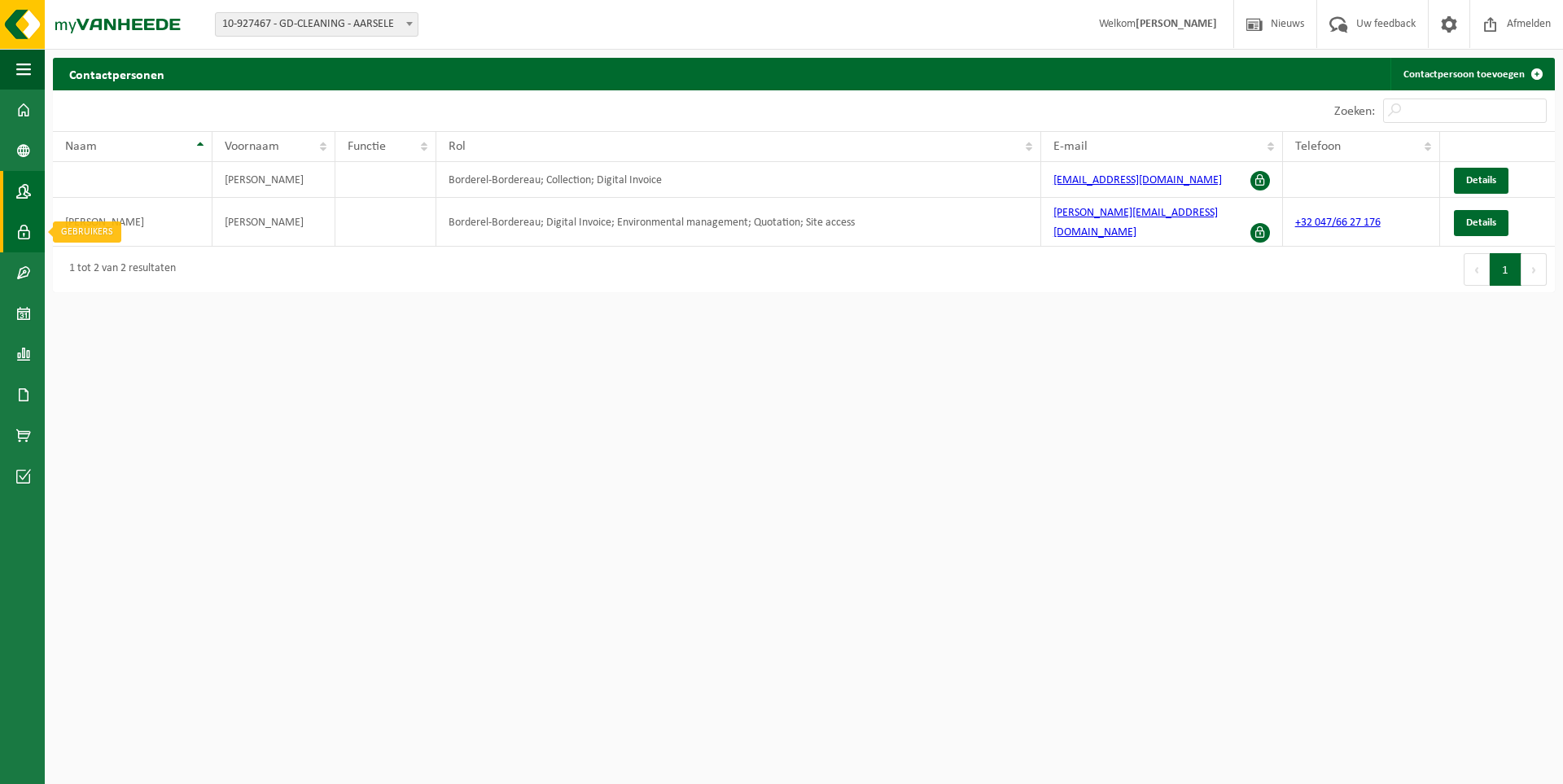
click at [31, 236] on link "Gebruikers" at bounding box center [22, 232] width 45 height 41
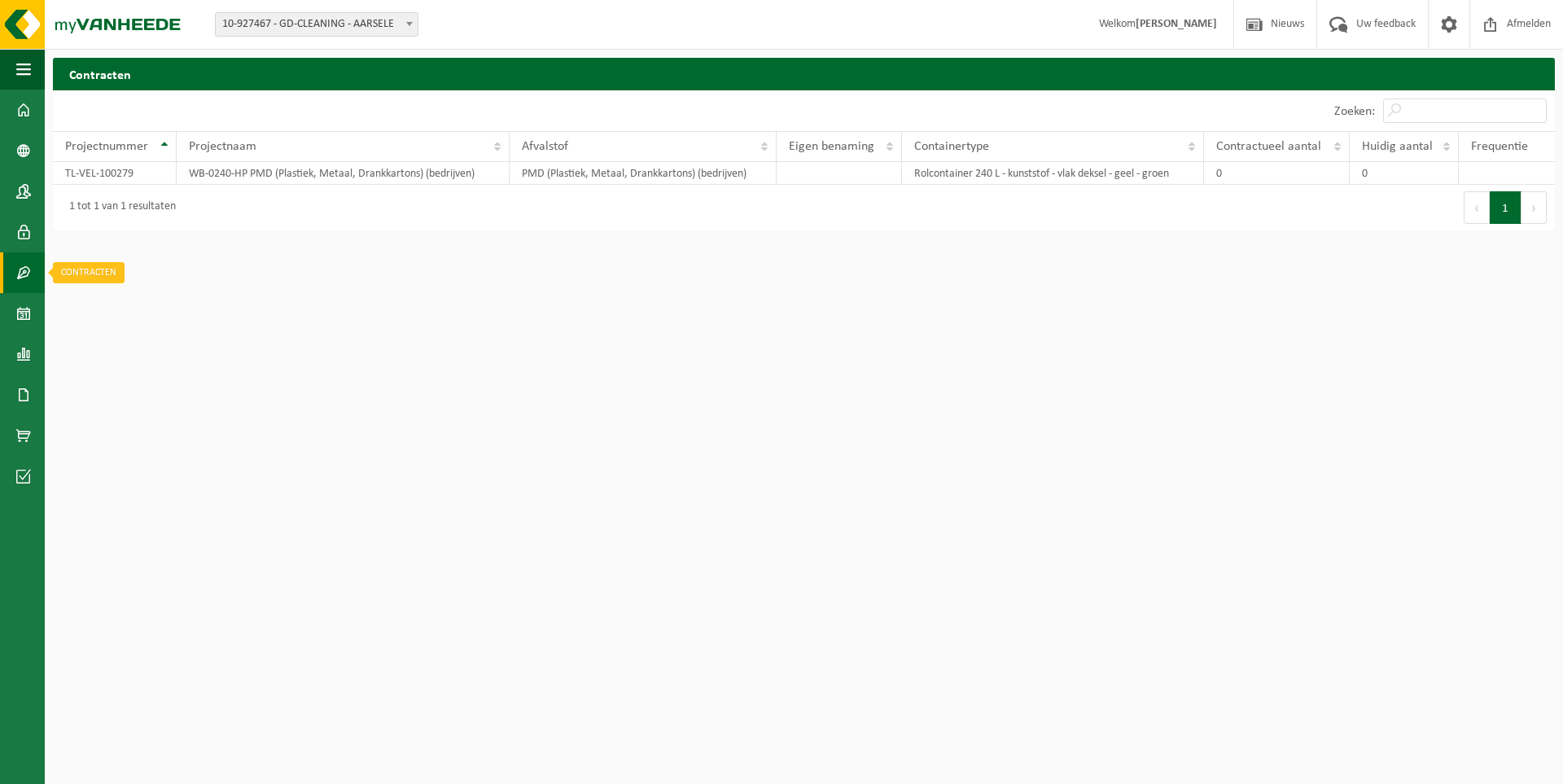
click at [18, 263] on span at bounding box center [24, 272] width 15 height 41
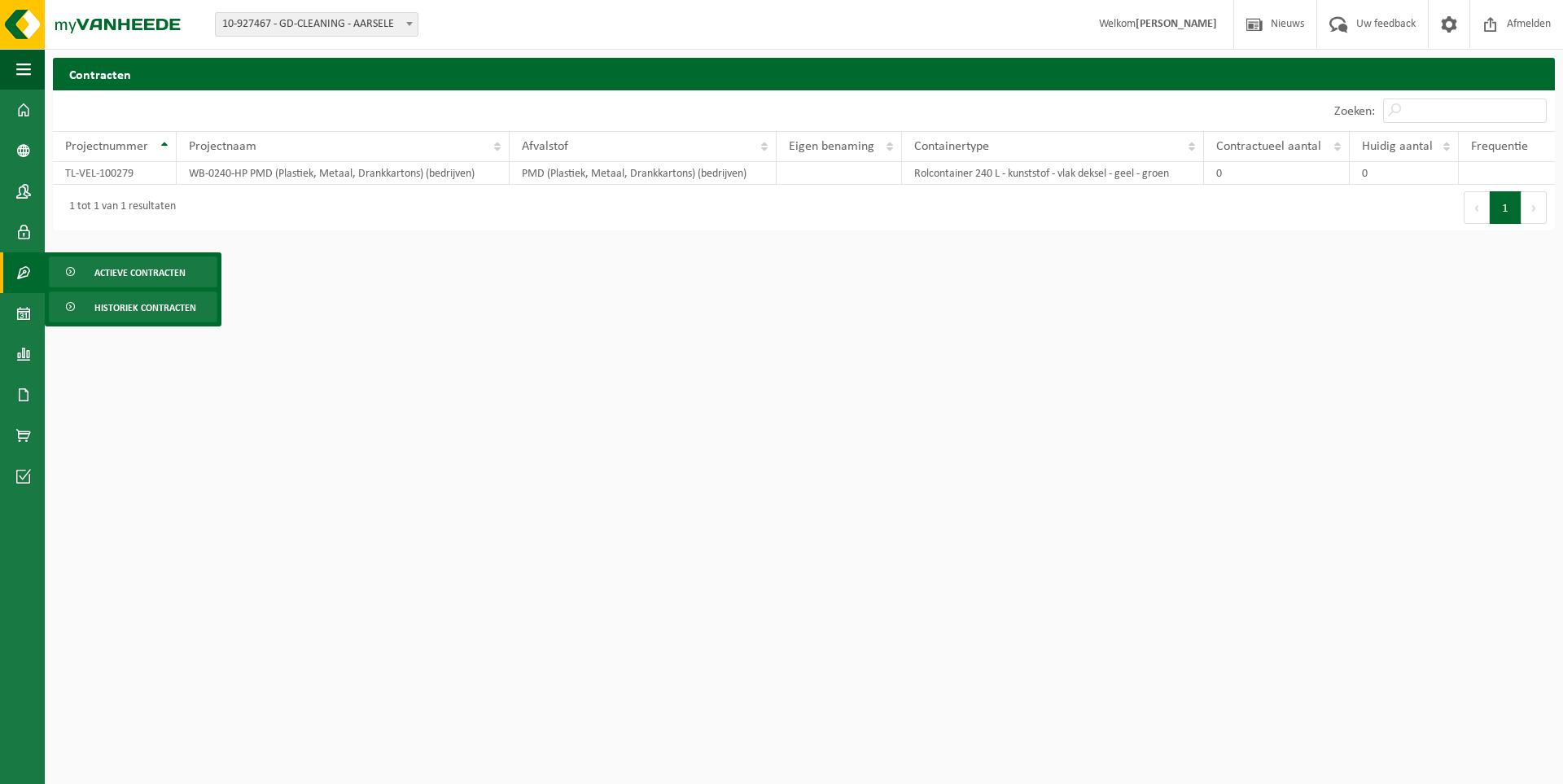
click at [103, 272] on span "Actieve contracten" at bounding box center [140, 273] width 91 height 31
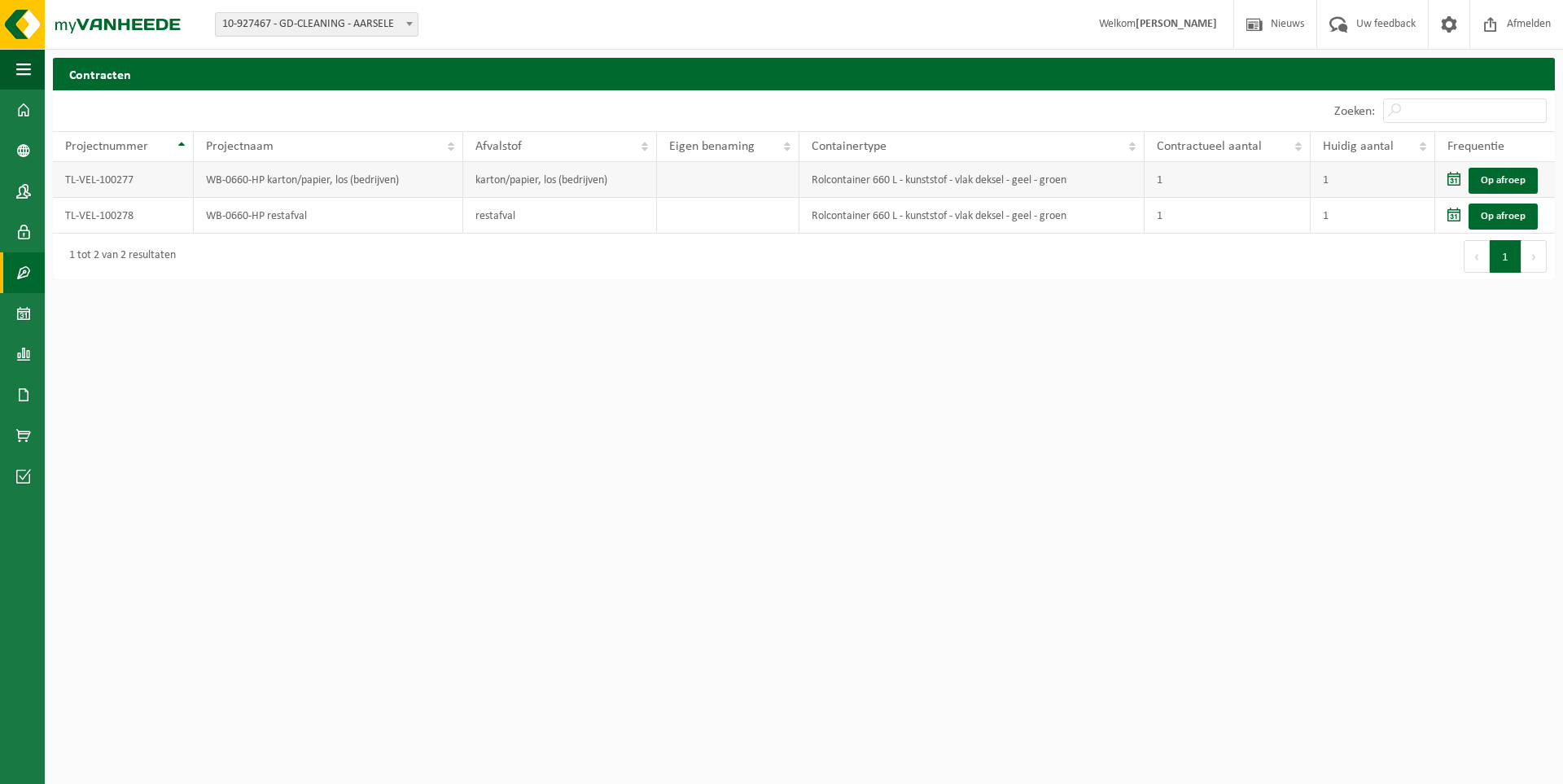
click at [886, 178] on td "Rolcontainer 660 L - kunststof - vlak deksel - geel - groen" at bounding box center [972, 179] width 345 height 35
click at [1386, 17] on span "Uw feedback" at bounding box center [1386, 24] width 67 height 48
